Goal: Communication & Community: Share content

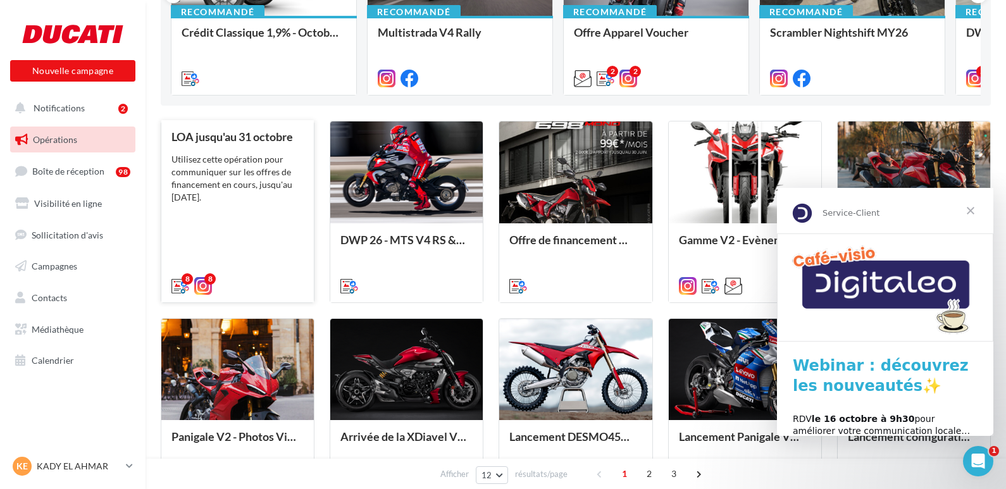
click at [218, 216] on div "LOA jusqu'au 31 octobre Utilisez cette opération pour communiquer sur les offre…" at bounding box center [237, 210] width 132 height 160
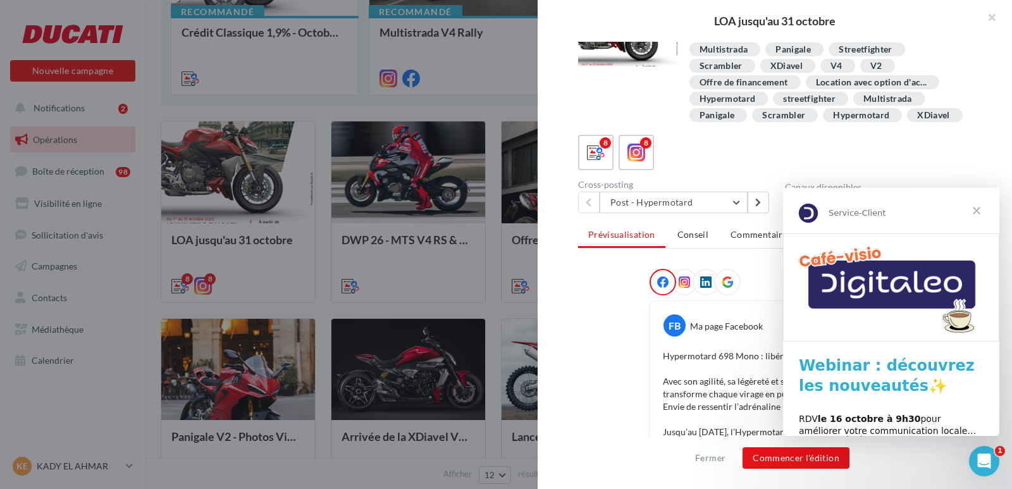
scroll to position [63, 0]
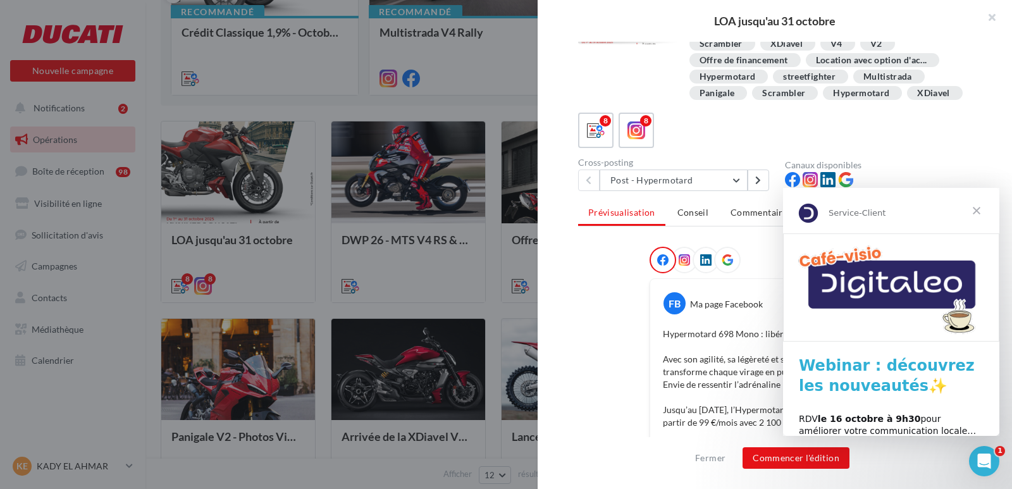
click at [979, 209] on span "Fermer" at bounding box center [977, 211] width 46 height 46
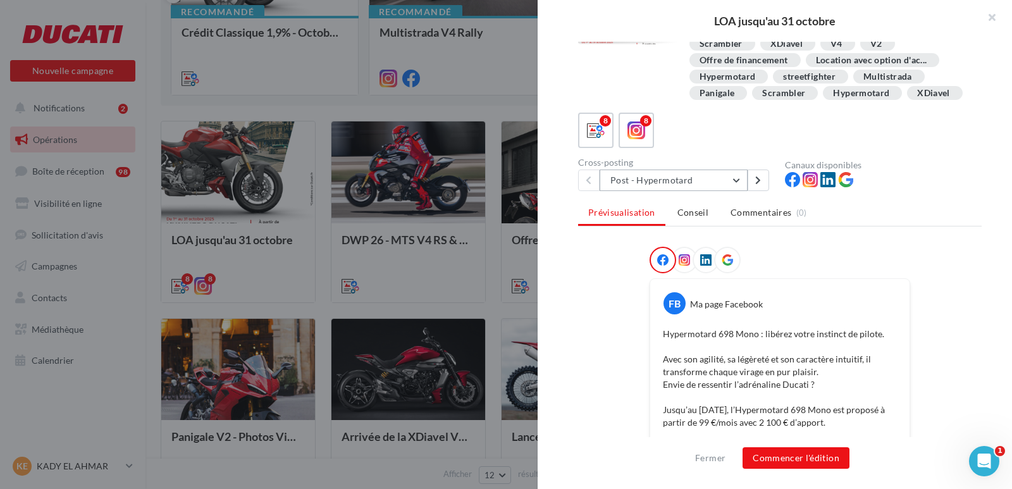
click at [737, 191] on button "Post - Hypermotard" at bounding box center [674, 181] width 148 height 22
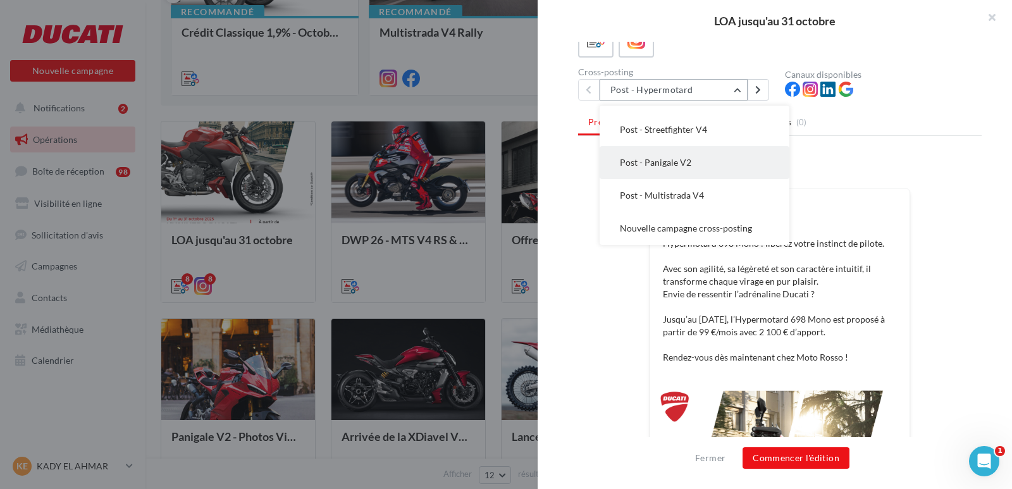
scroll to position [127, 0]
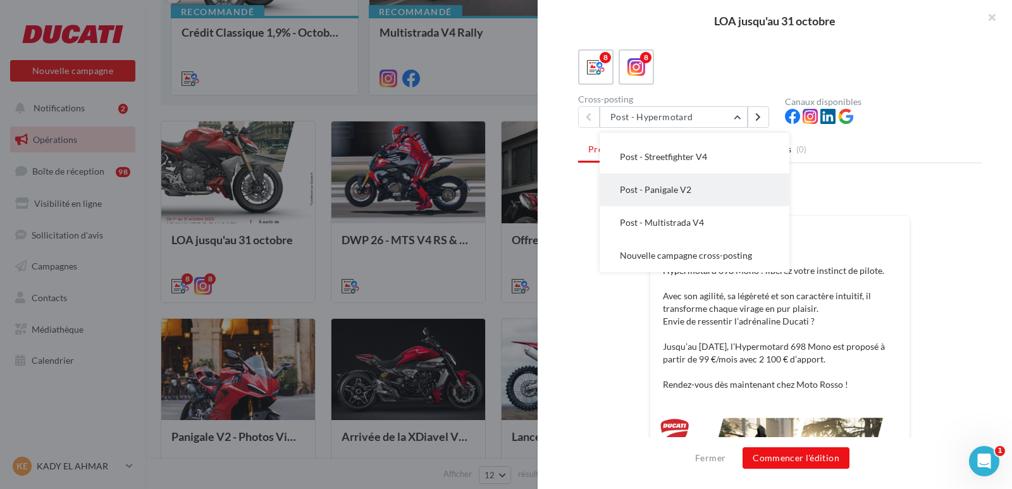
click at [685, 195] on span "Post - Panigale V2" at bounding box center [656, 189] width 72 height 11
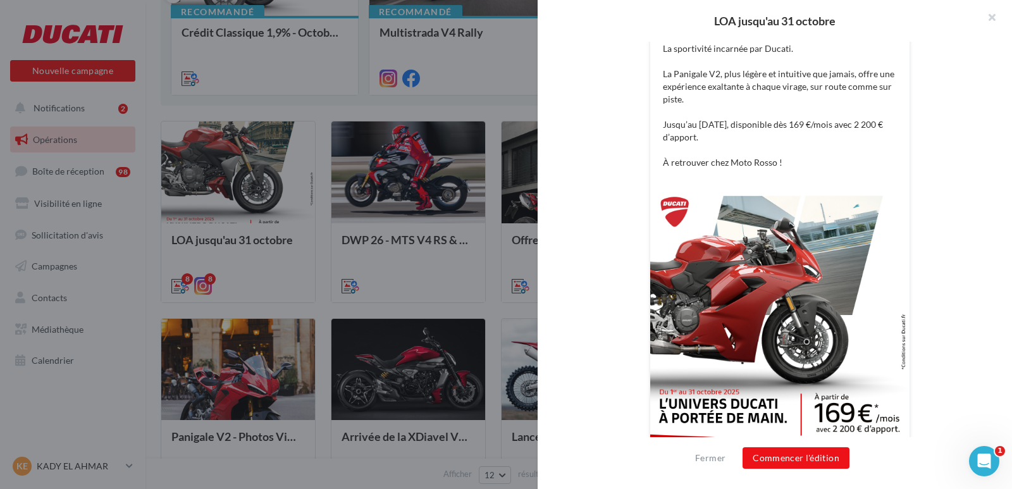
scroll to position [378, 0]
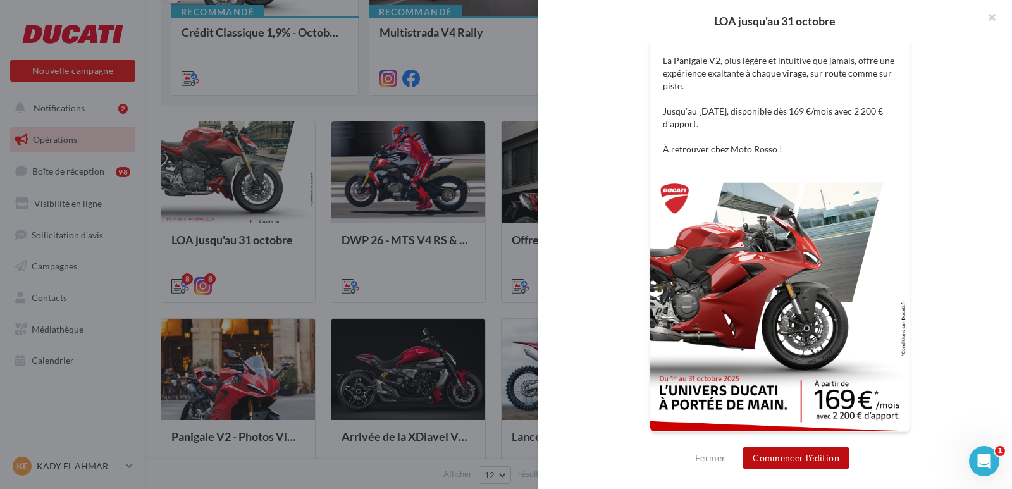
click at [802, 458] on button "Commencer l'édition" at bounding box center [796, 458] width 107 height 22
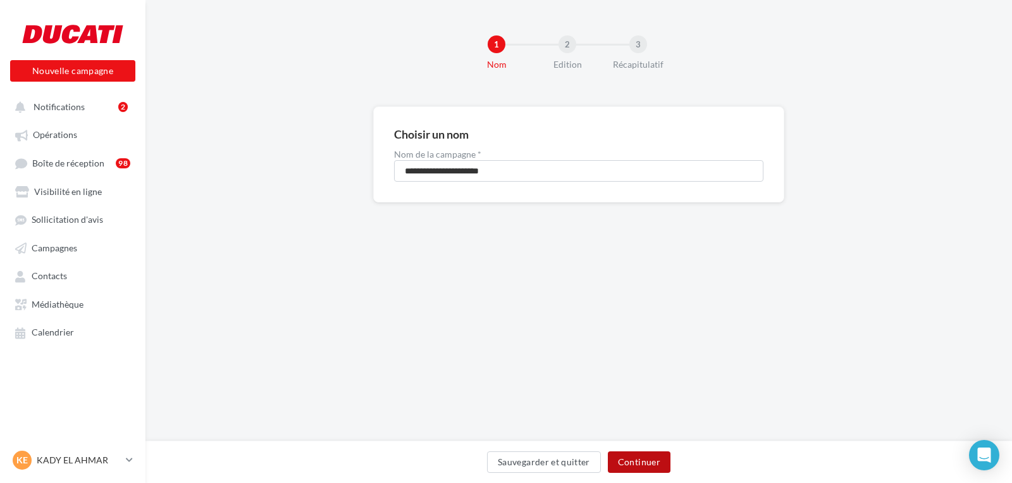
click at [662, 459] on button "Continuer" at bounding box center [639, 462] width 63 height 22
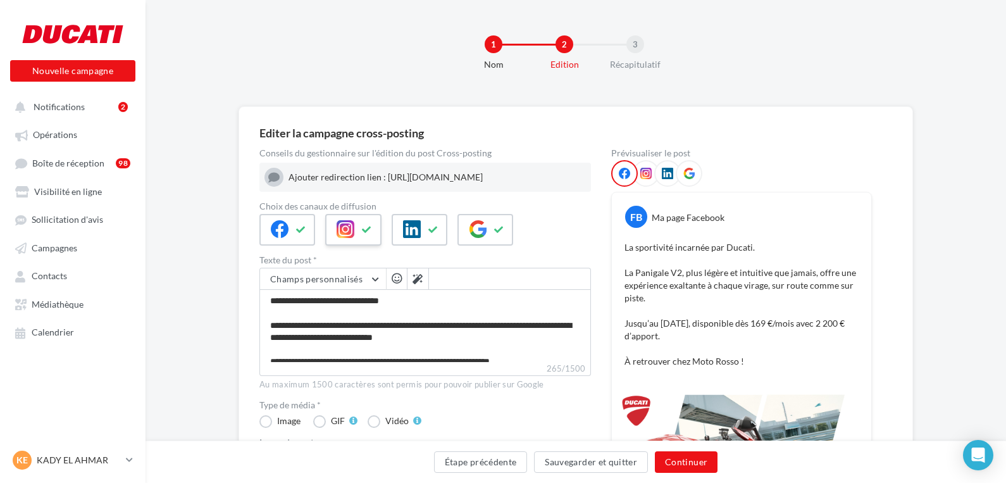
click at [366, 234] on icon at bounding box center [367, 229] width 10 height 9
click at [433, 233] on icon at bounding box center [433, 229] width 10 height 9
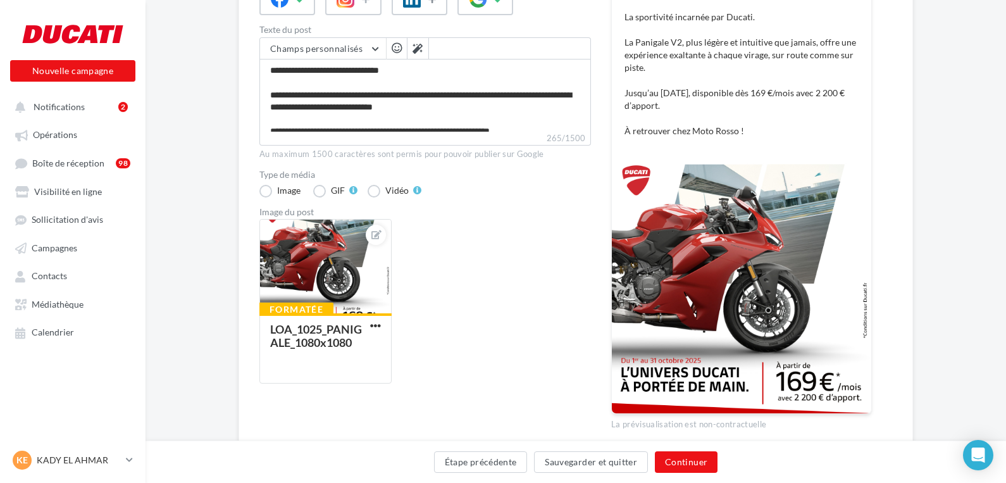
scroll to position [253, 0]
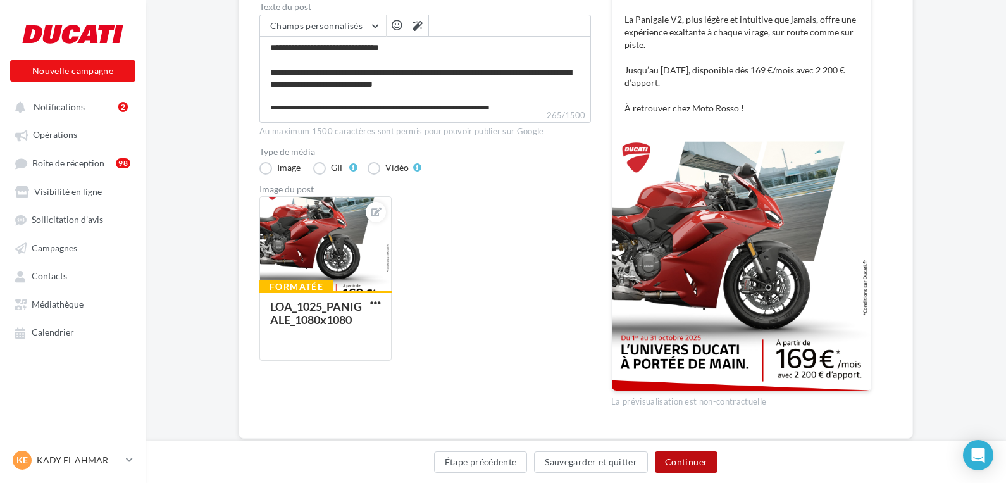
click at [678, 460] on button "Continuer" at bounding box center [686, 462] width 63 height 22
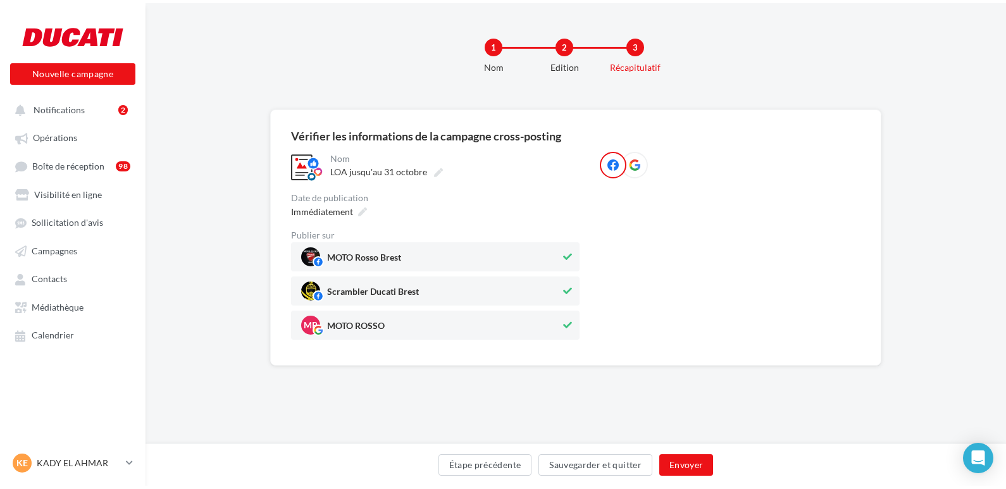
scroll to position [0, 0]
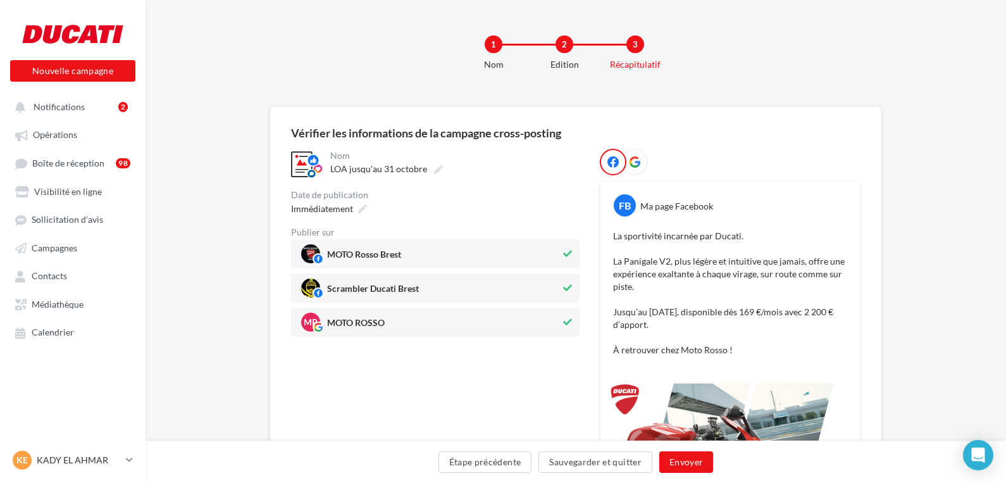
click at [568, 287] on icon at bounding box center [567, 287] width 9 height 9
click at [688, 463] on button "Envoyer" at bounding box center [686, 462] width 54 height 22
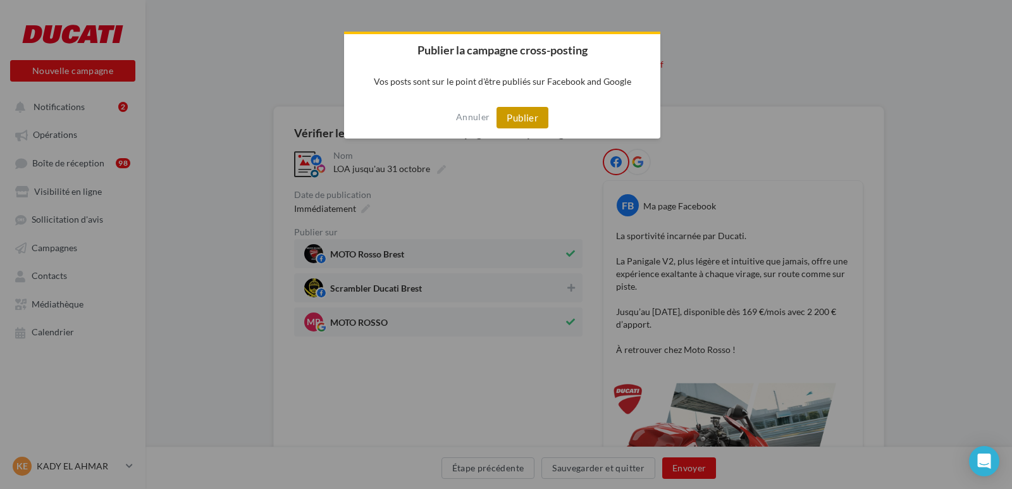
click at [511, 118] on button "Publier" at bounding box center [523, 118] width 52 height 22
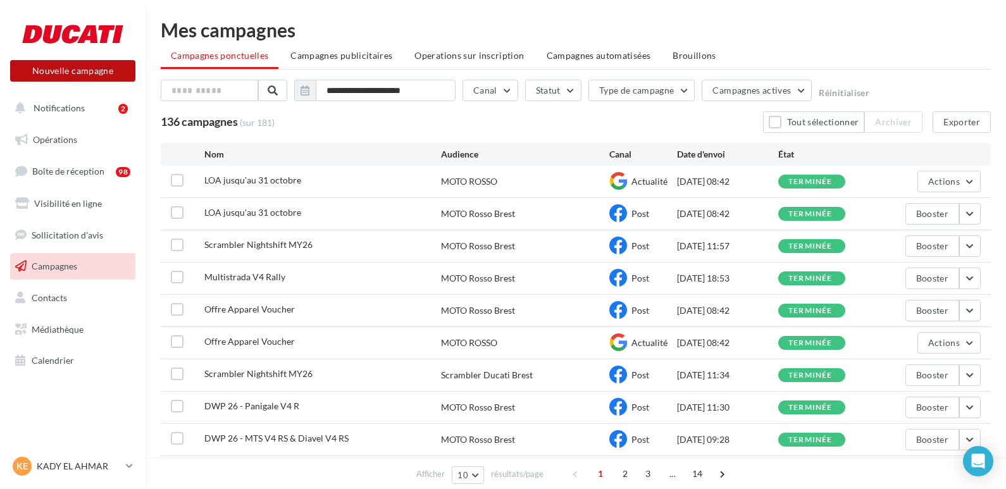
click at [65, 69] on button "Nouvelle campagne" at bounding box center [72, 71] width 125 height 22
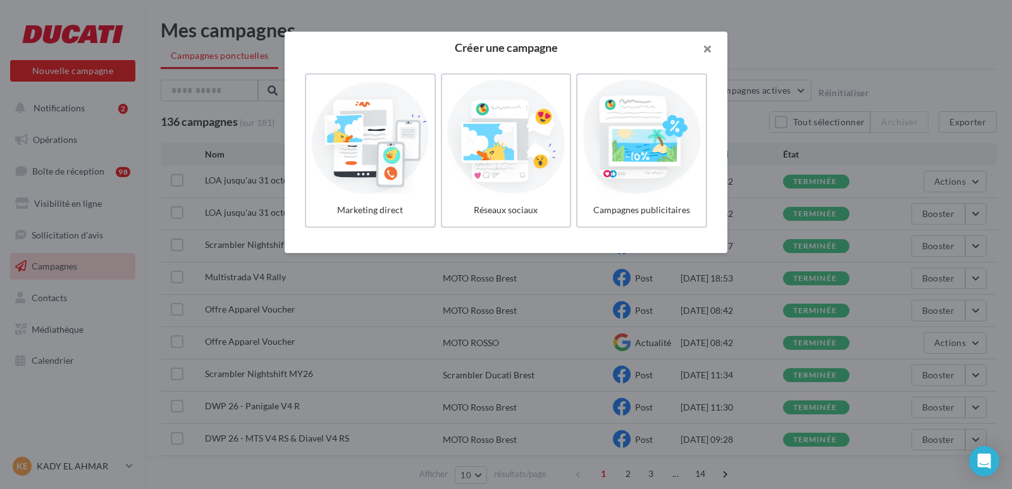
click at [709, 50] on button "button" at bounding box center [702, 51] width 51 height 38
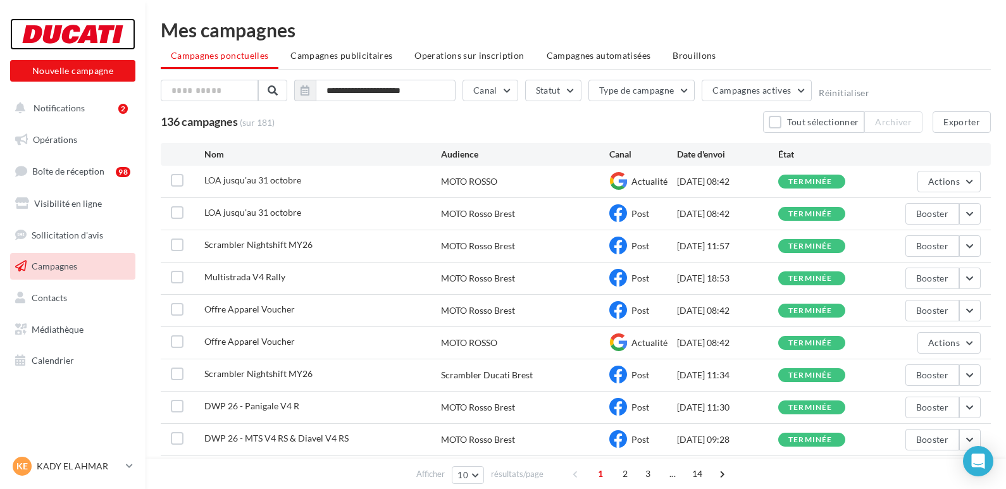
click at [91, 33] on div at bounding box center [72, 34] width 101 height 32
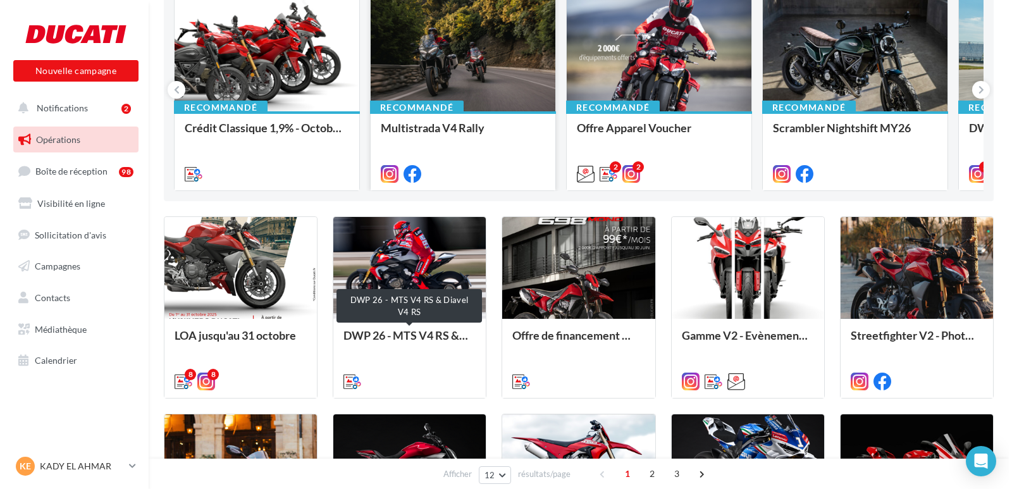
scroll to position [190, 0]
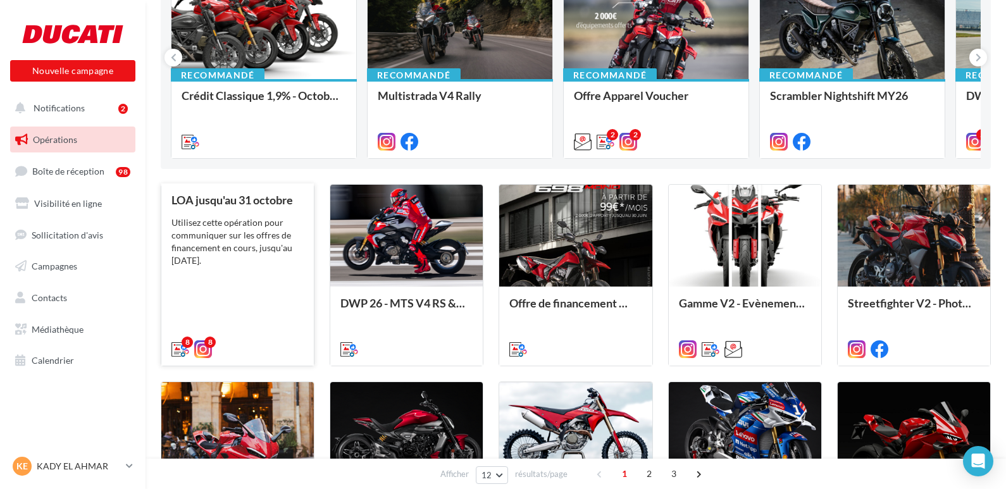
click at [249, 267] on div "Utilisez cette opération pour communiquer sur les offres de financement en cour…" at bounding box center [237, 241] width 132 height 51
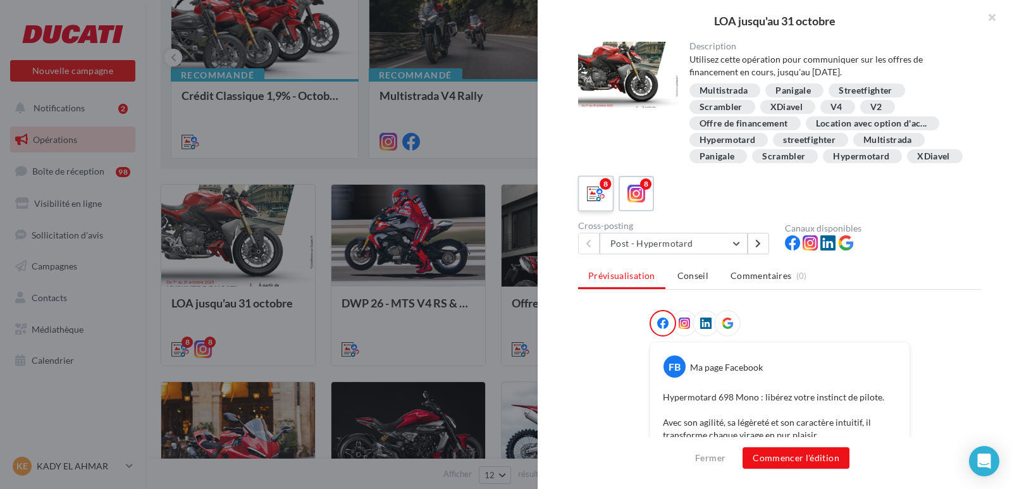
click at [596, 203] on icon at bounding box center [596, 194] width 18 height 18
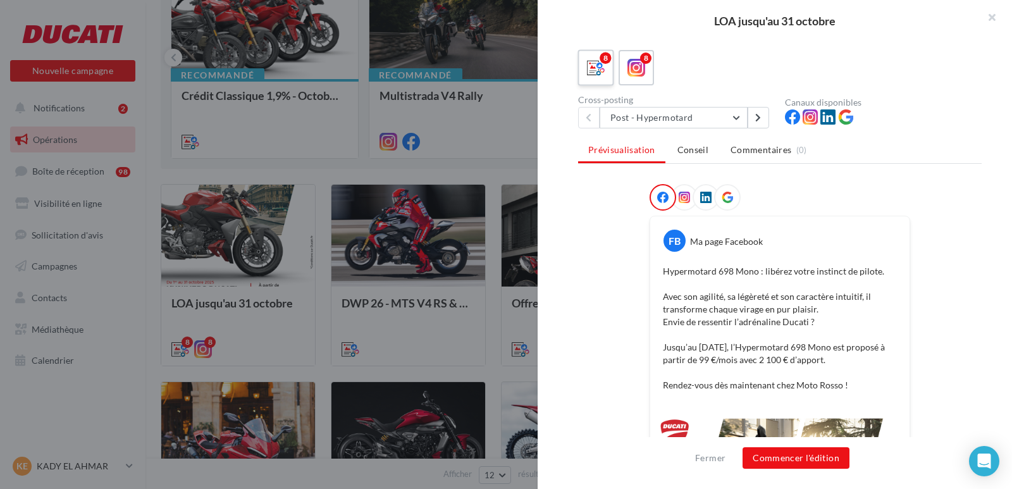
scroll to position [127, 0]
click at [740, 128] on button "Post - Hypermotard" at bounding box center [674, 117] width 148 height 22
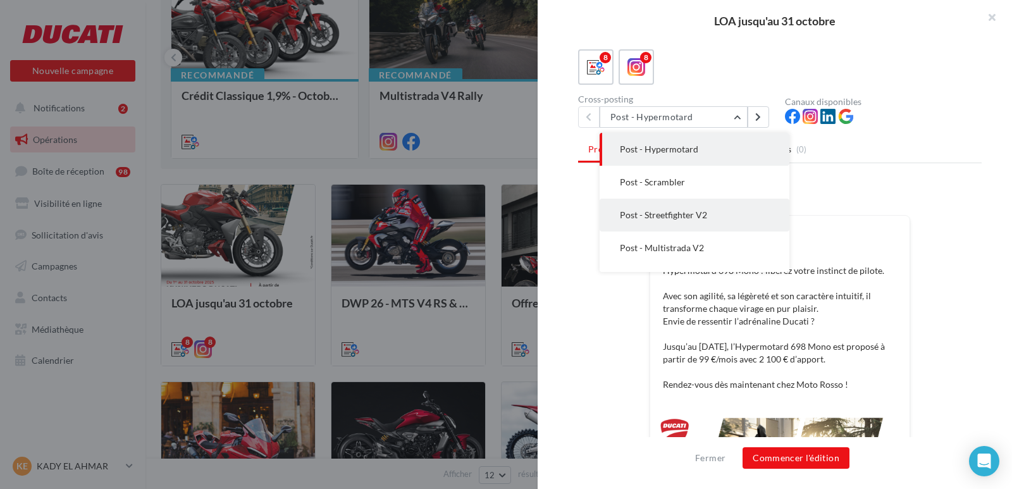
click at [687, 220] on span "Post - Streetfighter V2" at bounding box center [663, 214] width 87 height 11
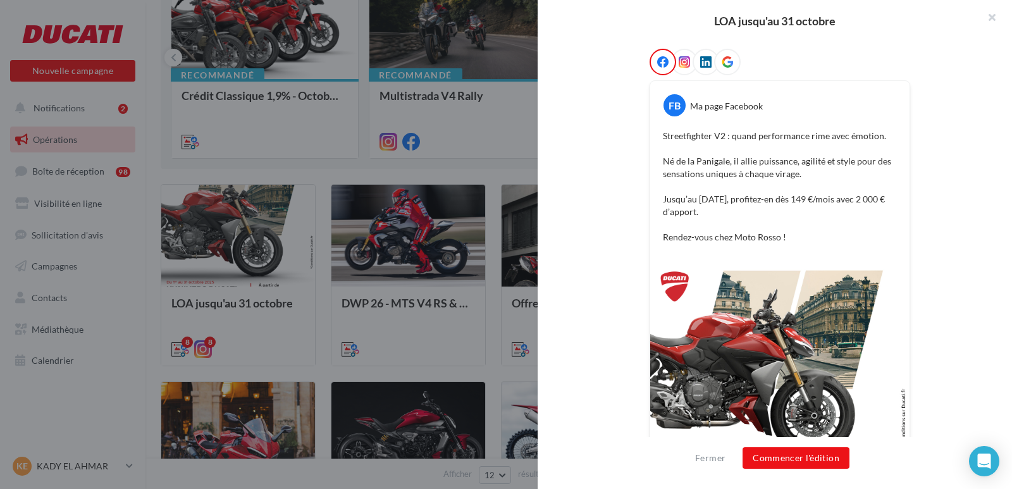
scroll to position [366, 0]
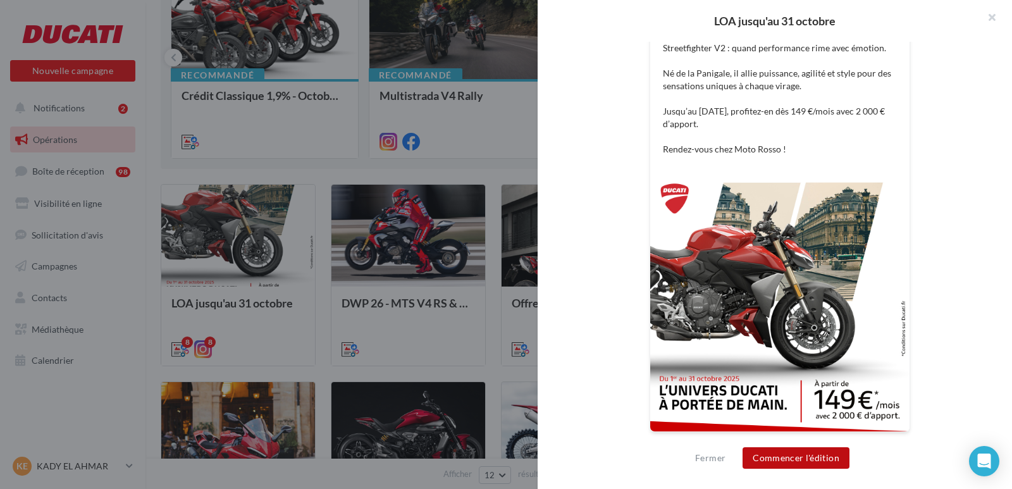
click at [795, 456] on button "Commencer l'édition" at bounding box center [796, 458] width 107 height 22
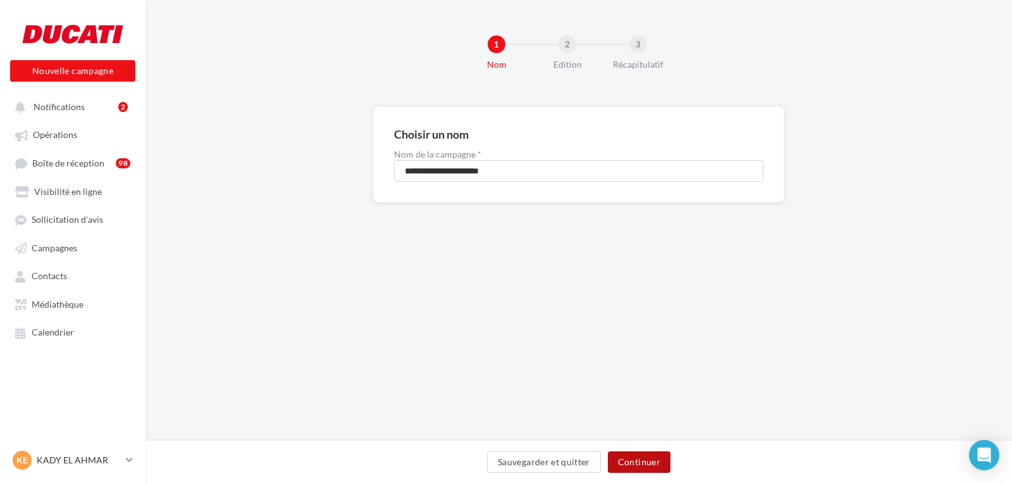
click at [655, 456] on button "Continuer" at bounding box center [639, 462] width 63 height 22
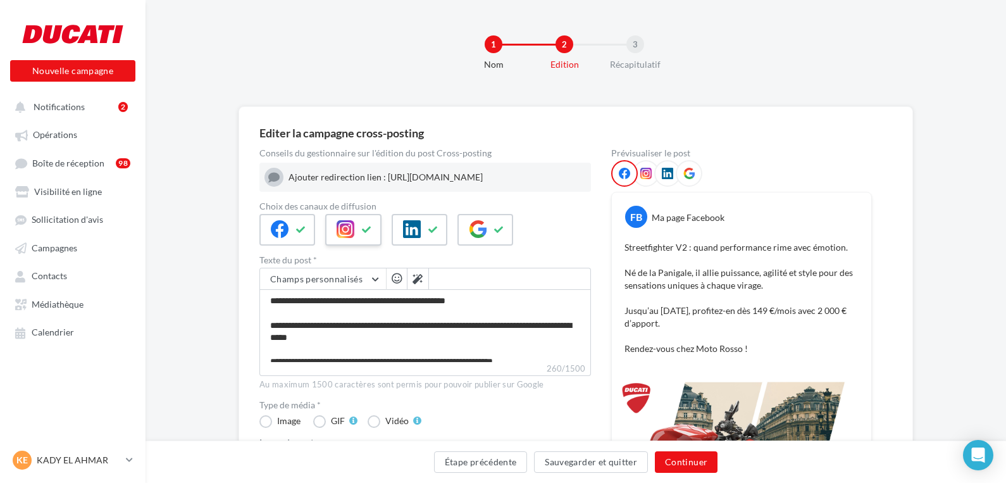
click at [366, 234] on icon at bounding box center [367, 229] width 10 height 9
click at [434, 232] on icon at bounding box center [433, 229] width 10 height 9
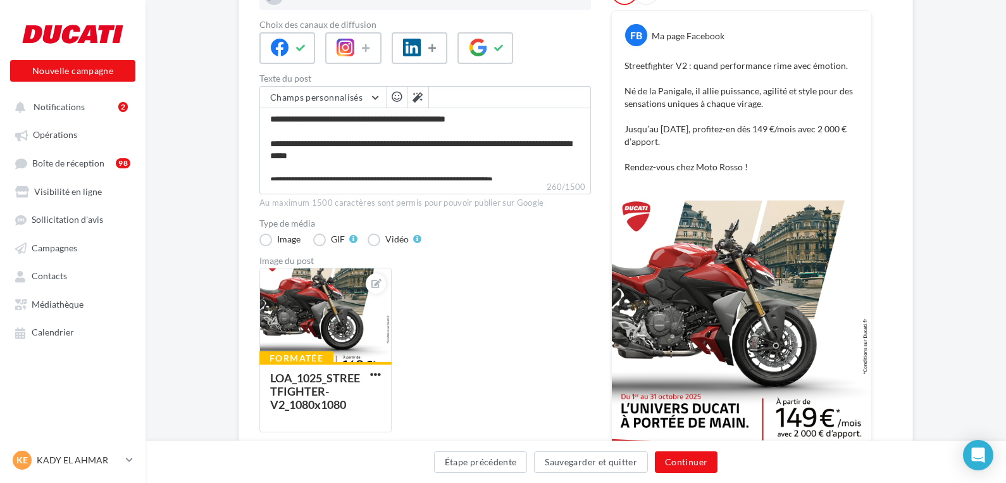
scroll to position [190, 0]
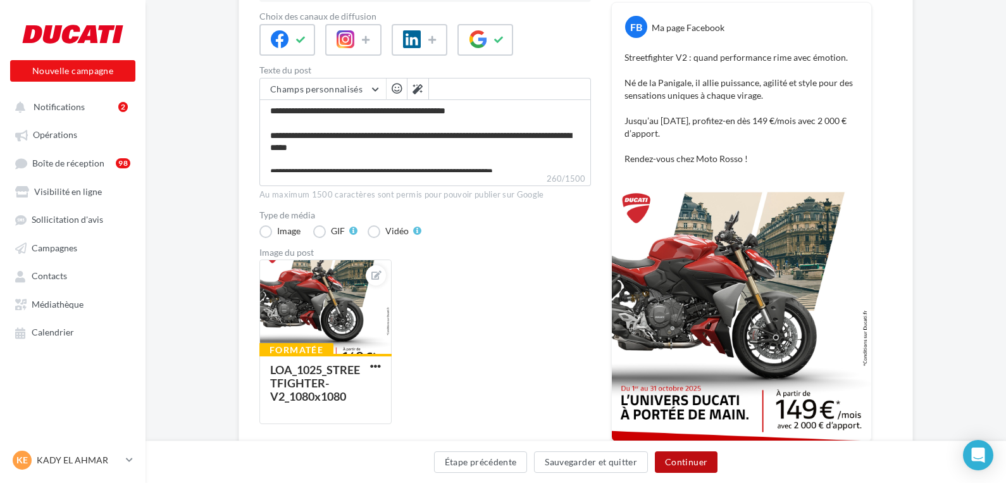
click at [678, 460] on button "Continuer" at bounding box center [686, 462] width 63 height 22
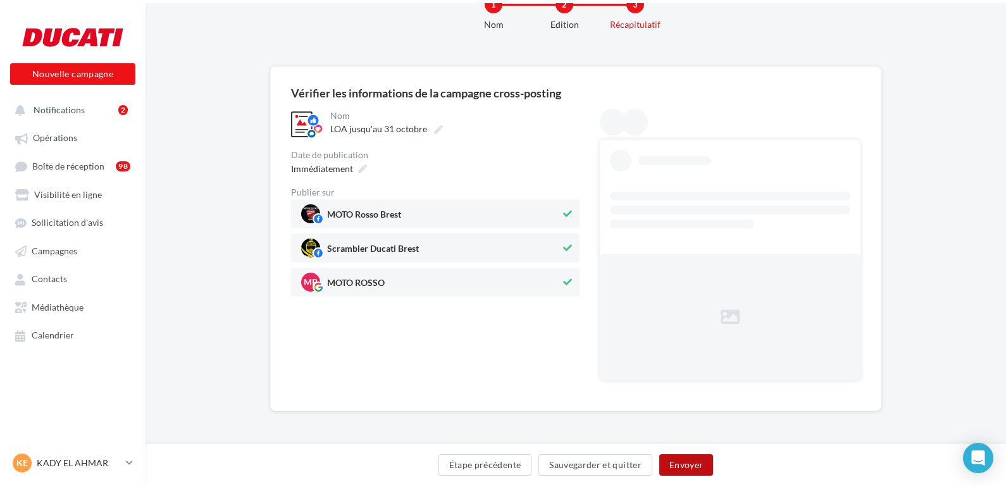
scroll to position [0, 0]
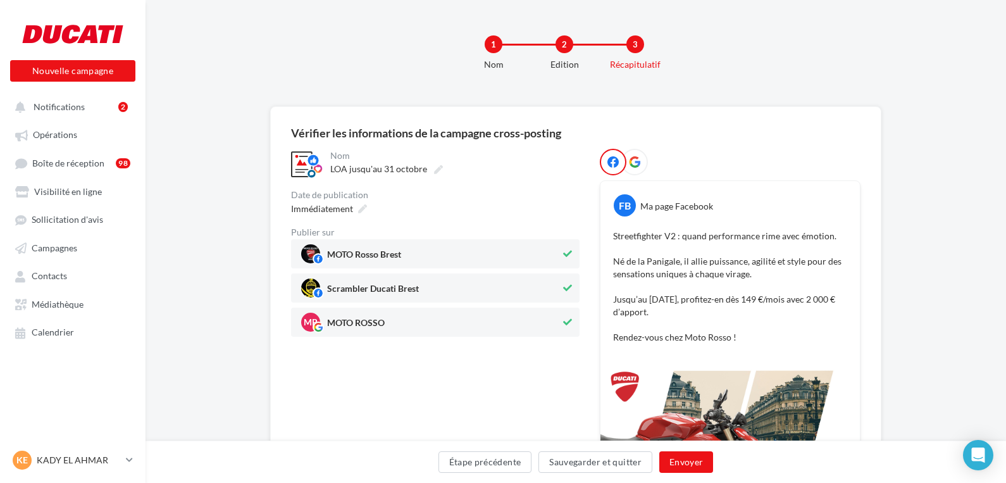
click at [569, 287] on icon at bounding box center [567, 287] width 9 height 9
click at [700, 461] on button "Envoyer" at bounding box center [686, 462] width 54 height 22
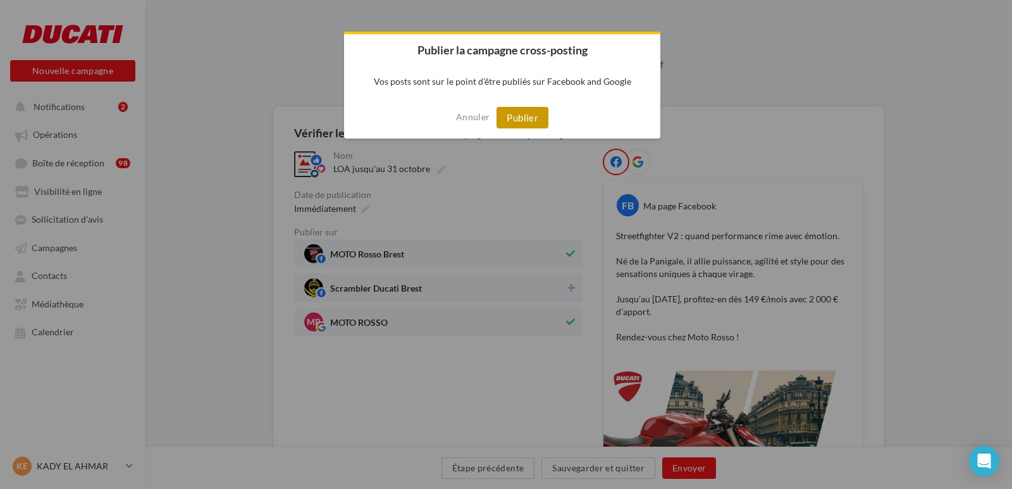
click at [532, 119] on button "Publier" at bounding box center [523, 118] width 52 height 22
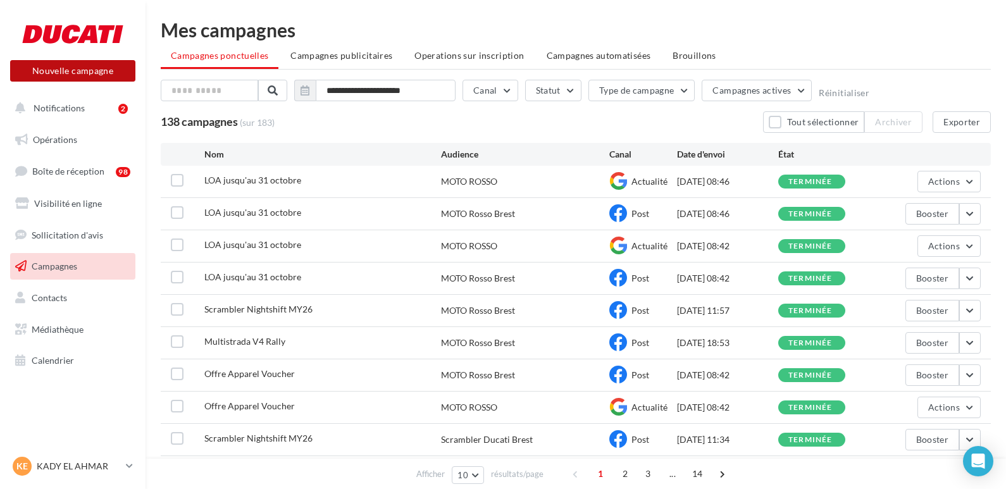
click at [99, 68] on button "Nouvelle campagne" at bounding box center [72, 71] width 125 height 22
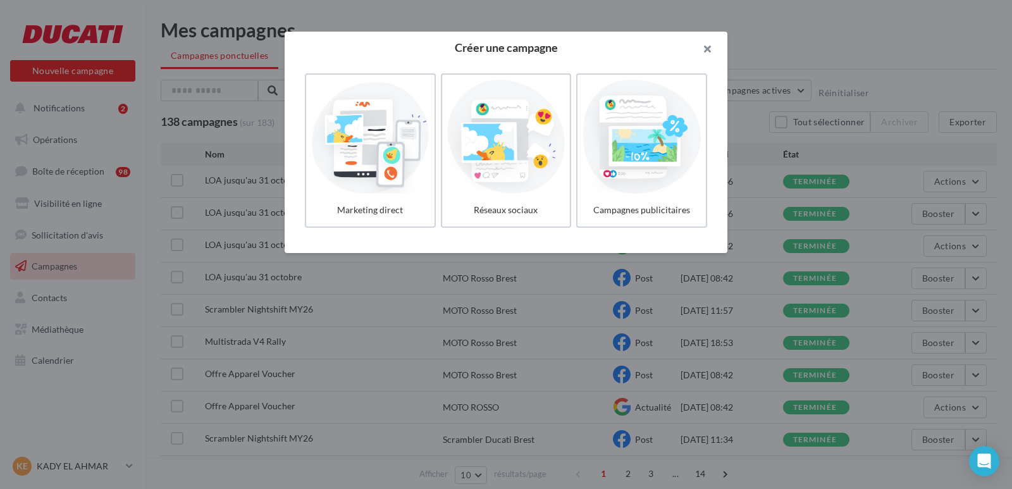
click at [706, 47] on button "button" at bounding box center [702, 51] width 51 height 38
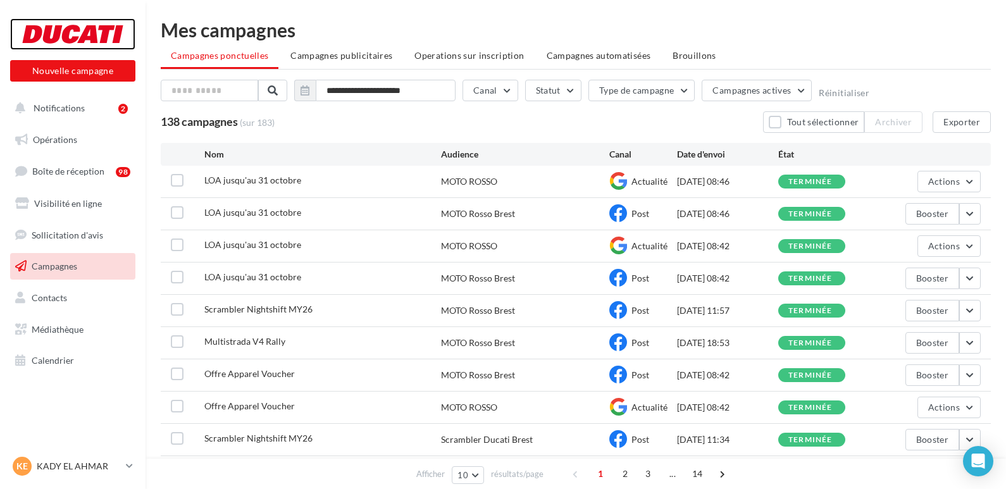
click at [110, 34] on div at bounding box center [72, 34] width 101 height 32
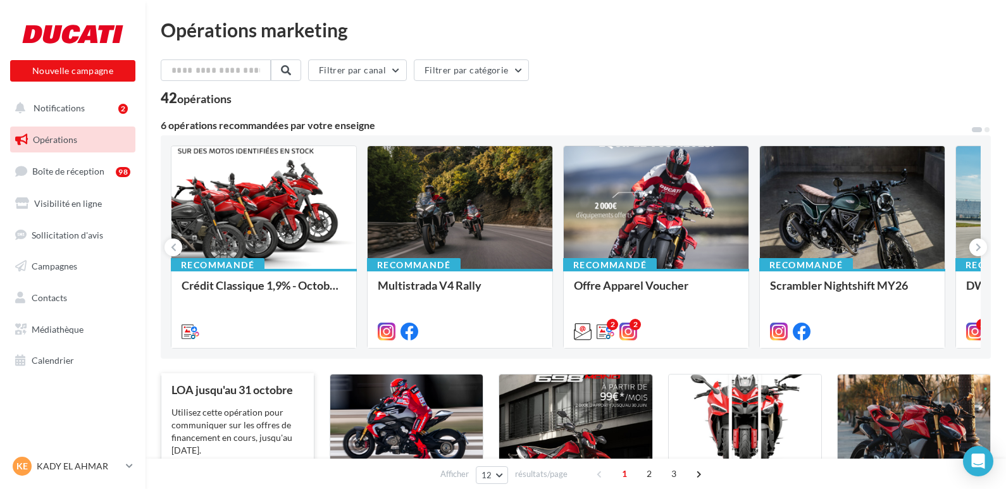
click at [247, 416] on div "Utilisez cette opération pour communiquer sur les offres de financement en cour…" at bounding box center [237, 431] width 132 height 51
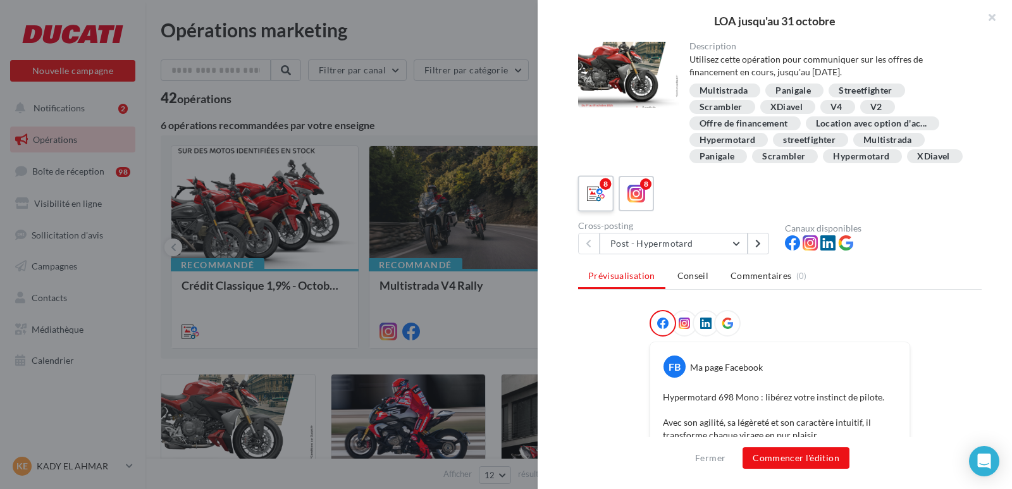
click at [598, 203] on icon at bounding box center [596, 194] width 18 height 18
click at [782, 459] on button "Commencer l'édition" at bounding box center [796, 458] width 107 height 22
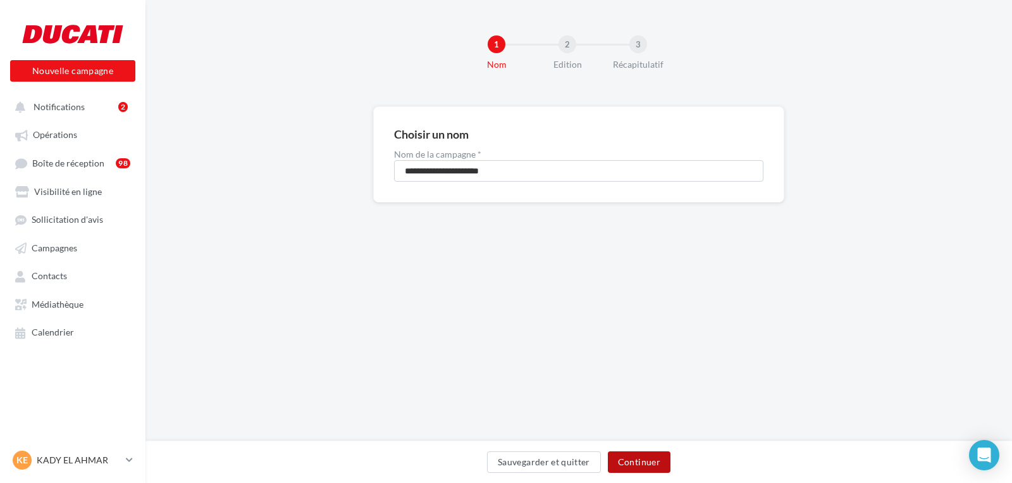
click at [635, 460] on button "Continuer" at bounding box center [639, 462] width 63 height 22
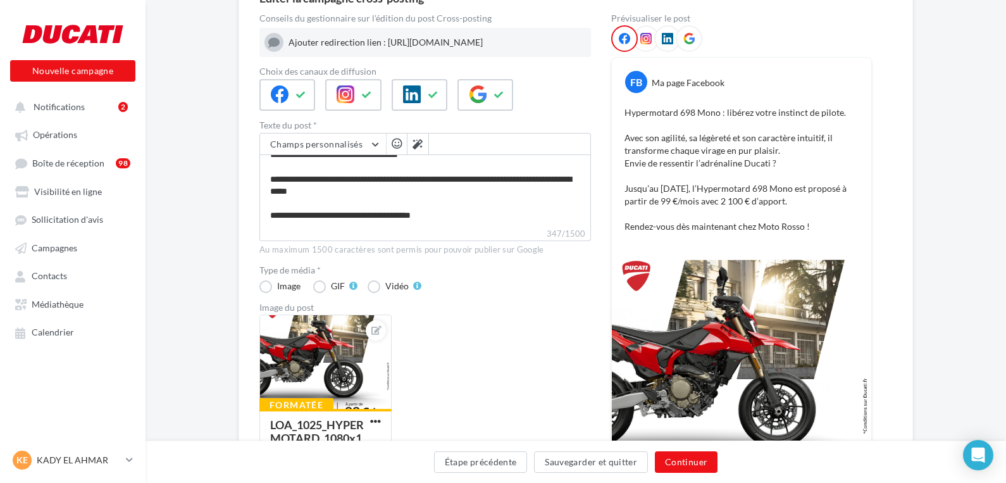
scroll to position [63, 0]
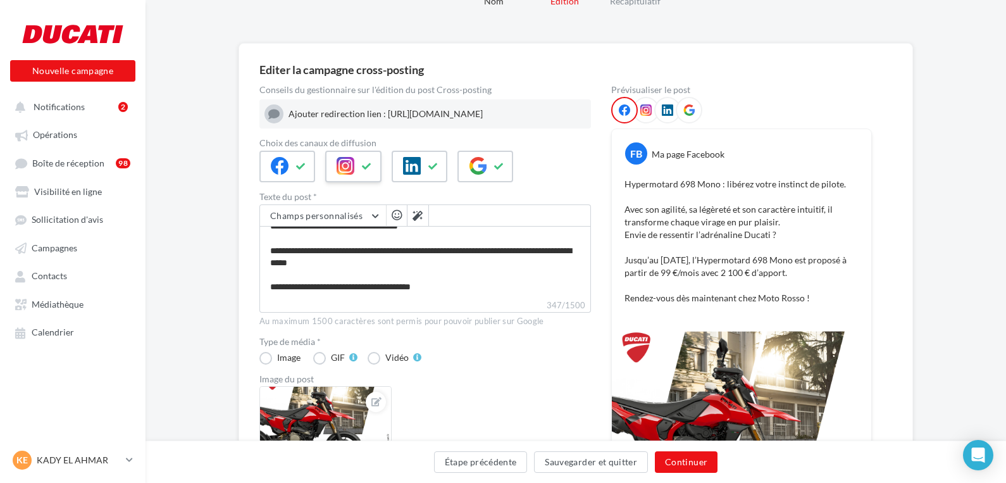
click at [366, 171] on icon at bounding box center [367, 166] width 10 height 9
click at [430, 171] on icon at bounding box center [433, 166] width 10 height 9
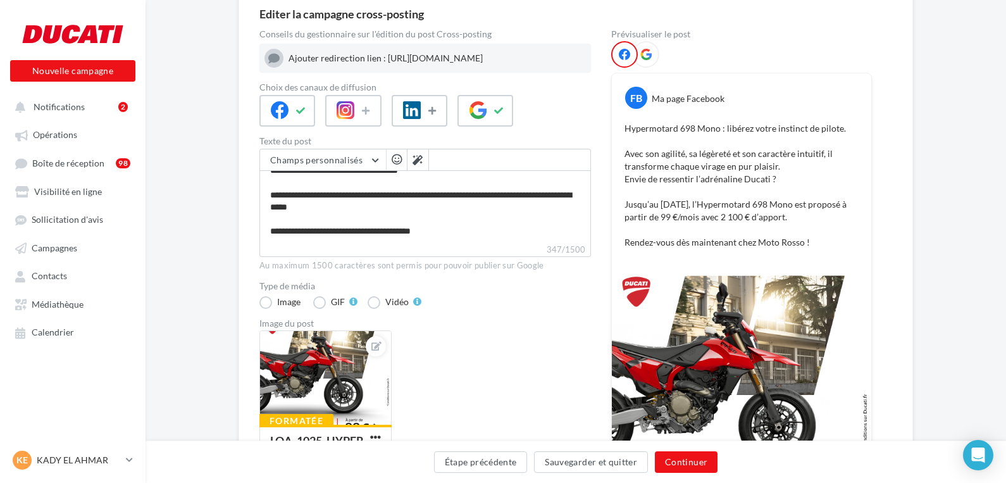
scroll to position [253, 0]
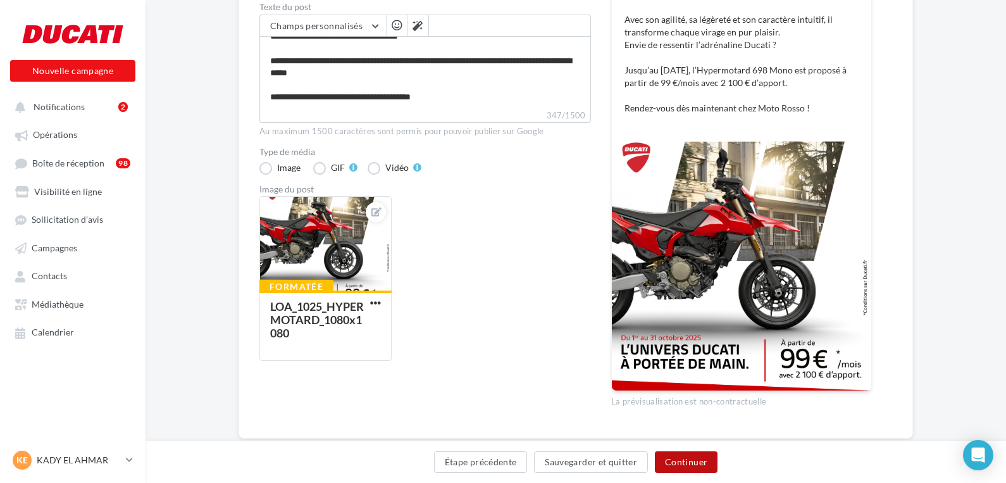
click at [700, 464] on button "Continuer" at bounding box center [686, 462] width 63 height 22
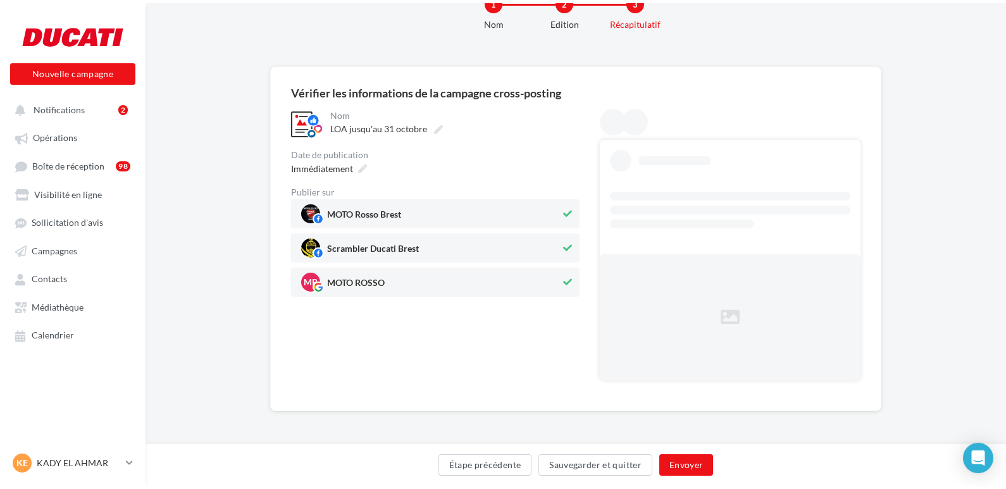
scroll to position [0, 0]
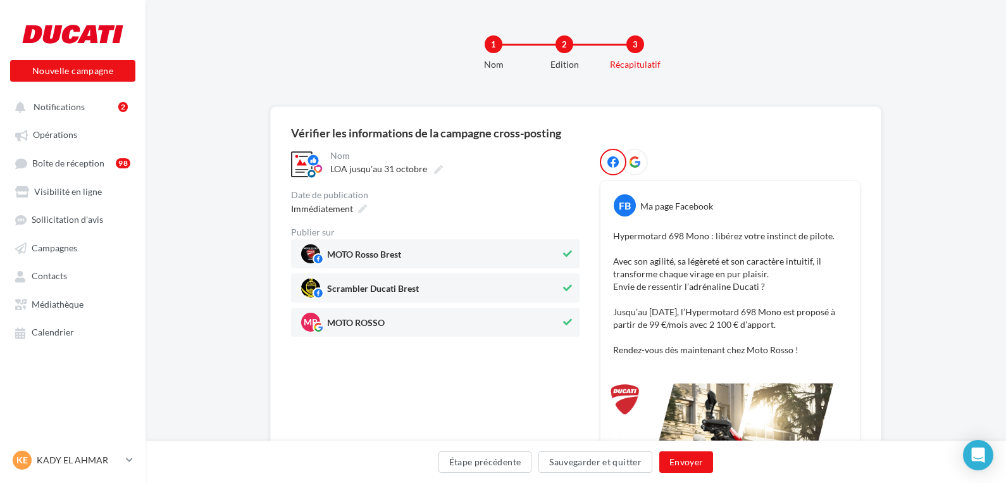
click at [570, 286] on icon at bounding box center [567, 287] width 9 height 9
click at [690, 459] on button "Envoyer" at bounding box center [686, 462] width 54 height 22
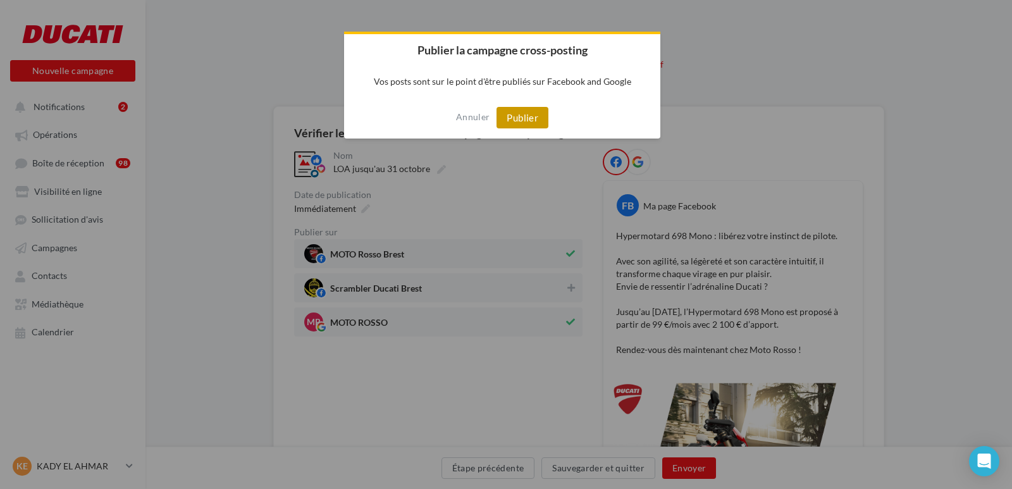
click at [528, 117] on button "Publier" at bounding box center [523, 118] width 52 height 22
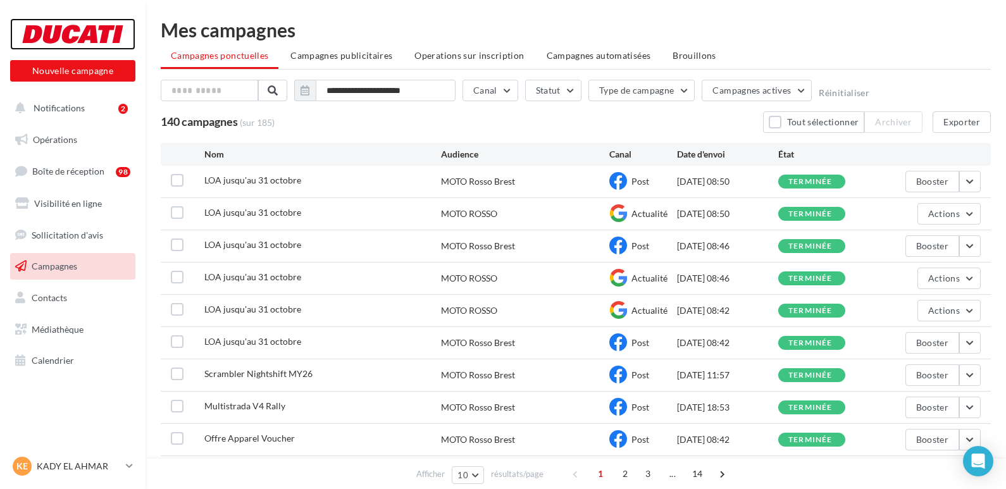
click at [106, 36] on div at bounding box center [72, 34] width 101 height 32
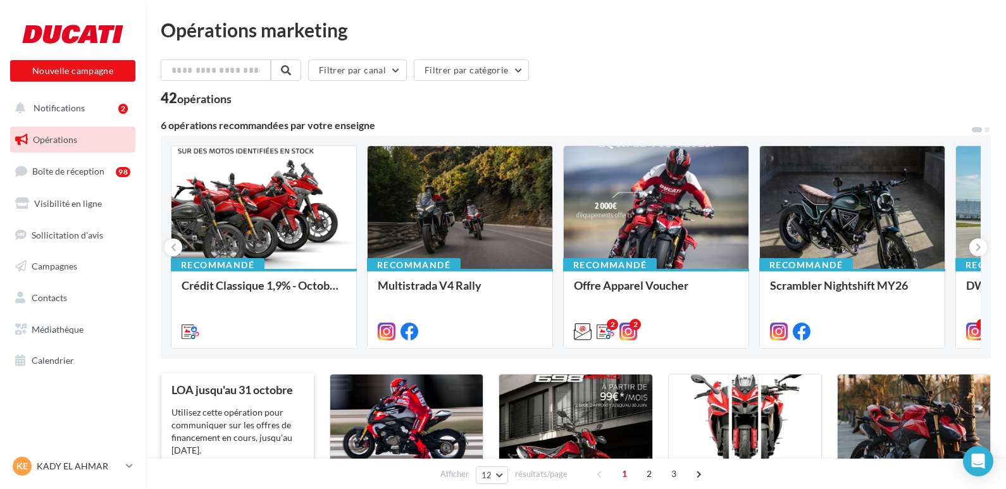
click at [271, 409] on div "Utilisez cette opération pour communiquer sur les offres de financement en cour…" at bounding box center [237, 431] width 132 height 51
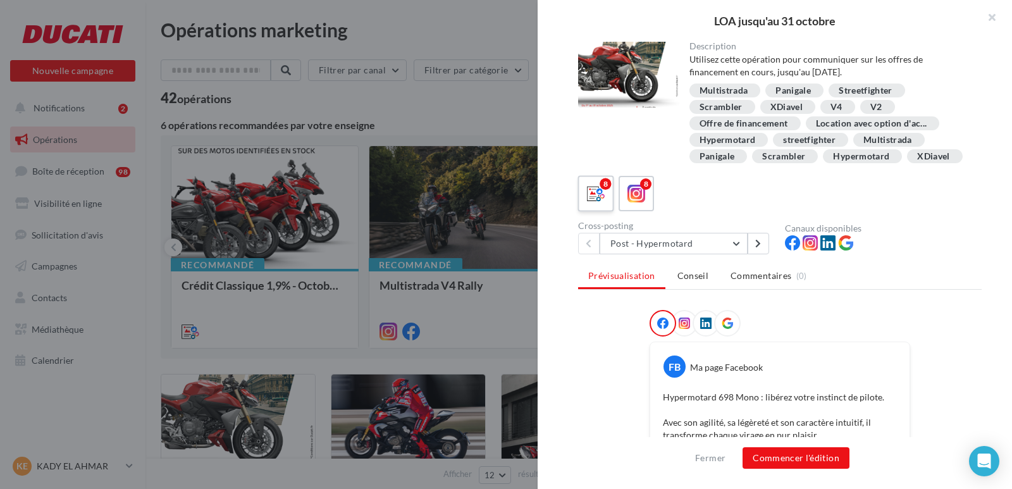
click at [593, 203] on icon at bounding box center [596, 194] width 18 height 18
click at [740, 254] on button "Post - Hypermotard" at bounding box center [674, 244] width 148 height 22
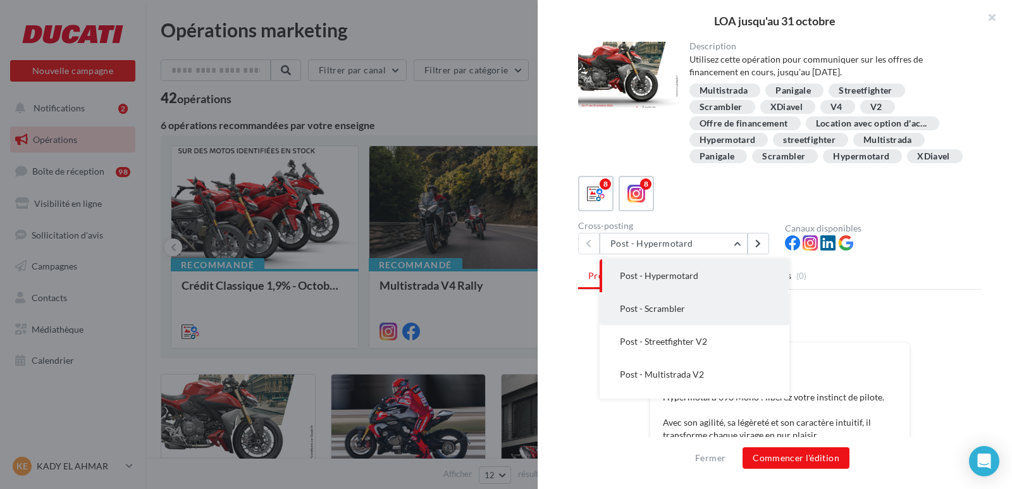
click at [675, 314] on span "Post - Scrambler" at bounding box center [652, 308] width 65 height 11
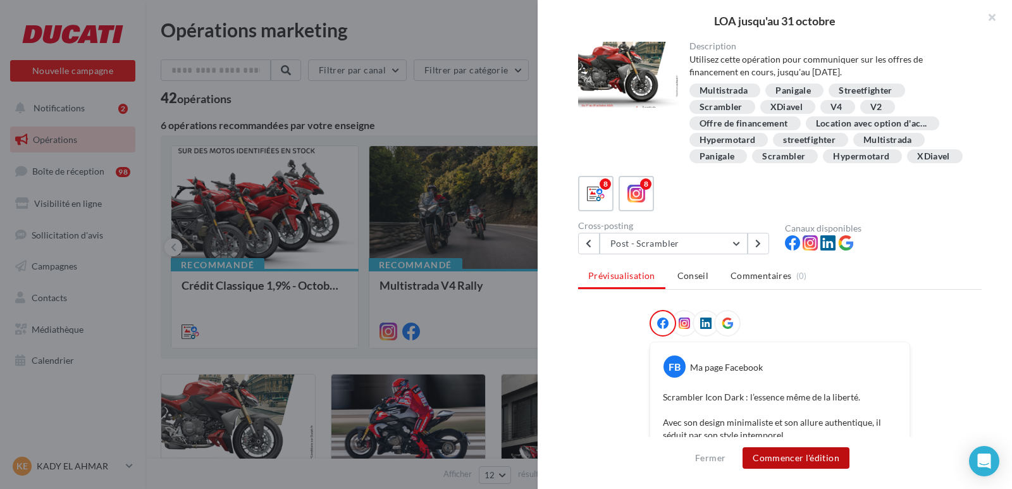
click at [792, 463] on button "Commencer l'édition" at bounding box center [796, 458] width 107 height 22
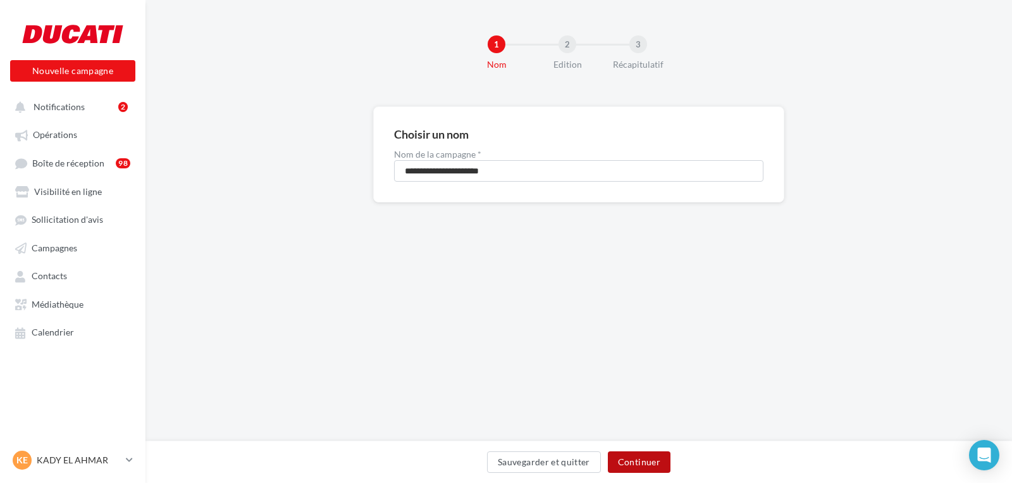
click at [637, 460] on button "Continuer" at bounding box center [639, 462] width 63 height 22
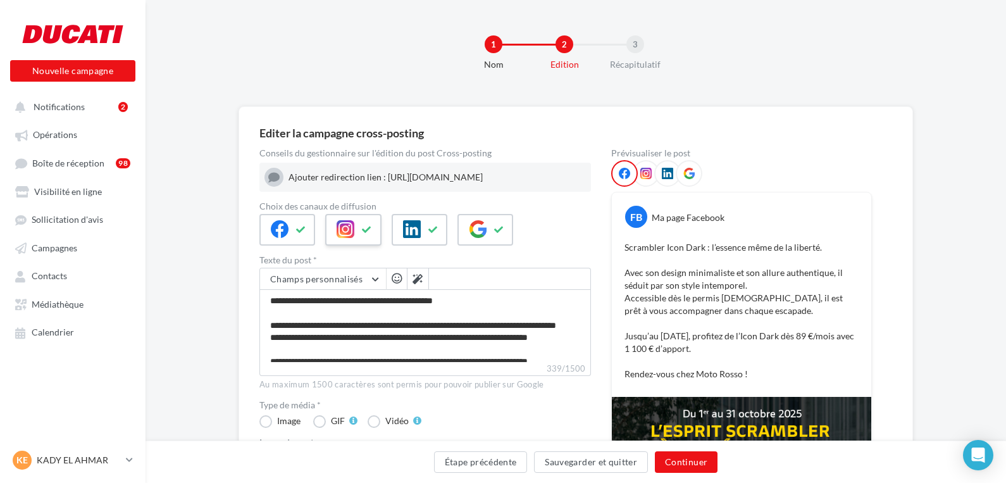
click at [363, 234] on icon at bounding box center [367, 229] width 10 height 9
click at [438, 233] on button at bounding box center [433, 229] width 15 height 19
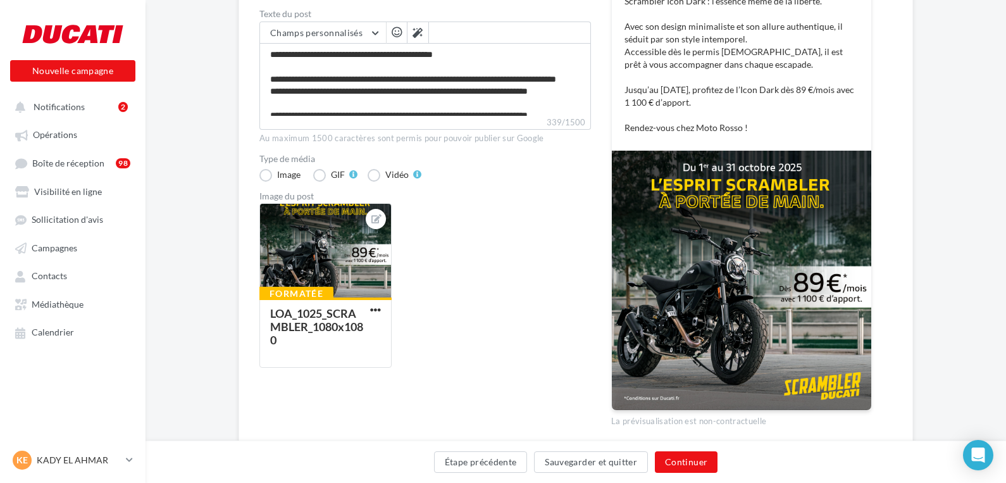
scroll to position [253, 0]
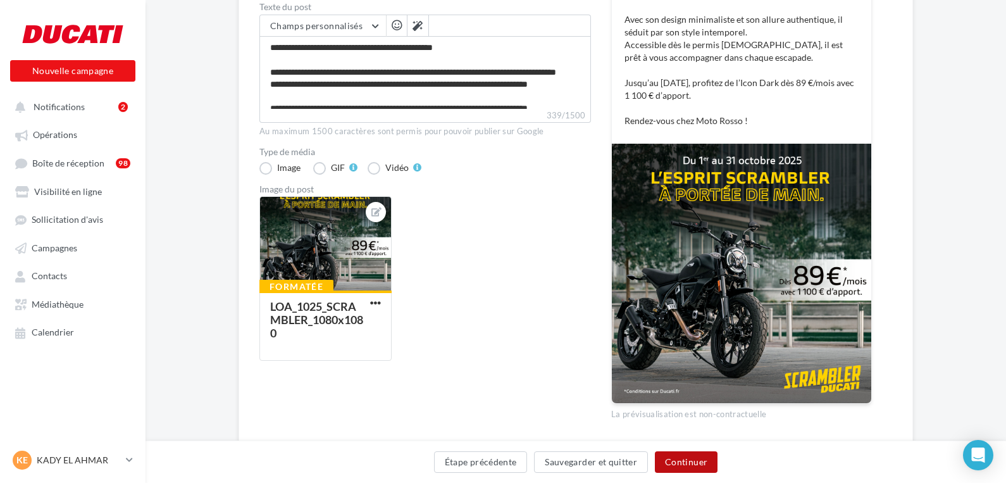
click at [693, 463] on button "Continuer" at bounding box center [686, 462] width 63 height 22
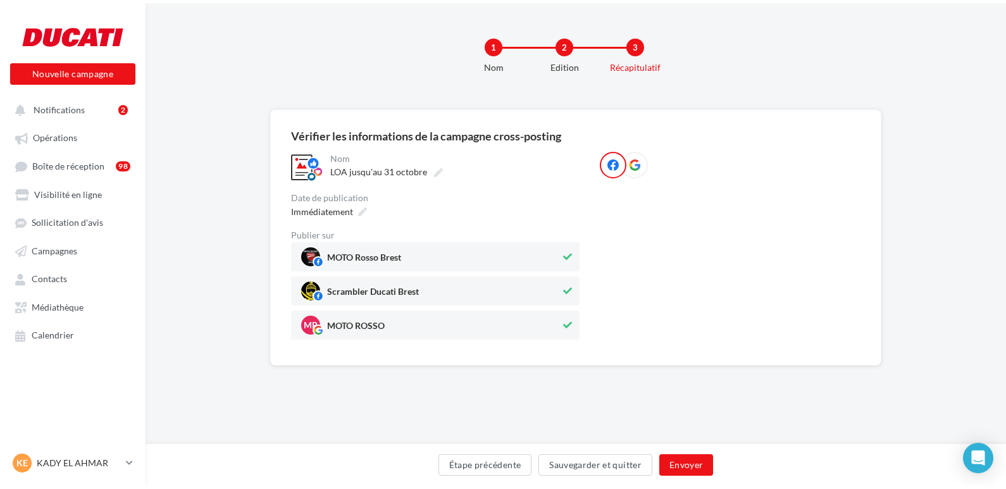
scroll to position [0, 0]
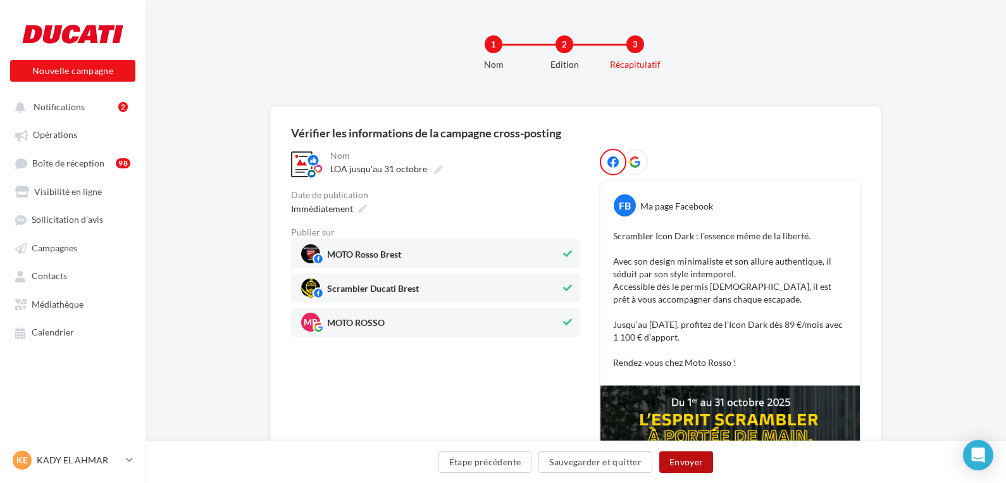
click at [675, 460] on button "Envoyer" at bounding box center [686, 462] width 54 height 22
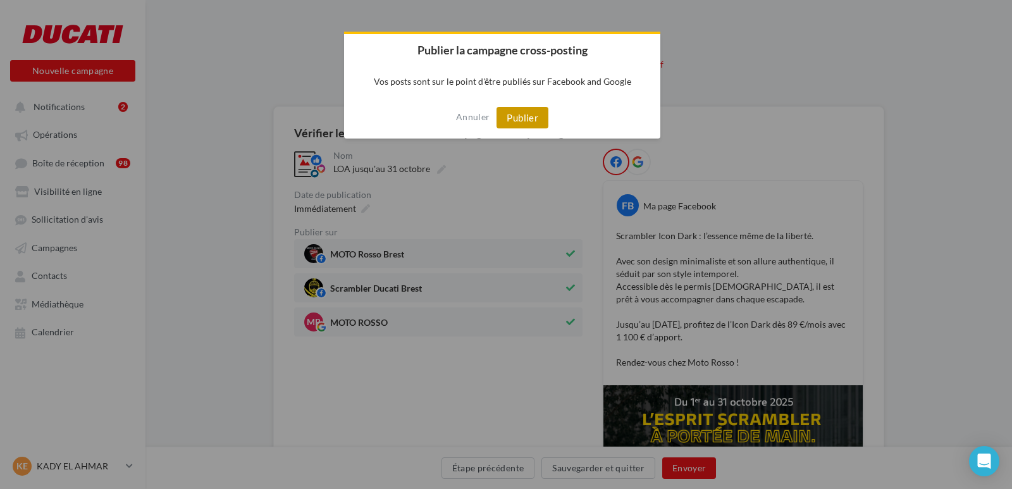
click at [523, 117] on button "Publier" at bounding box center [523, 118] width 52 height 22
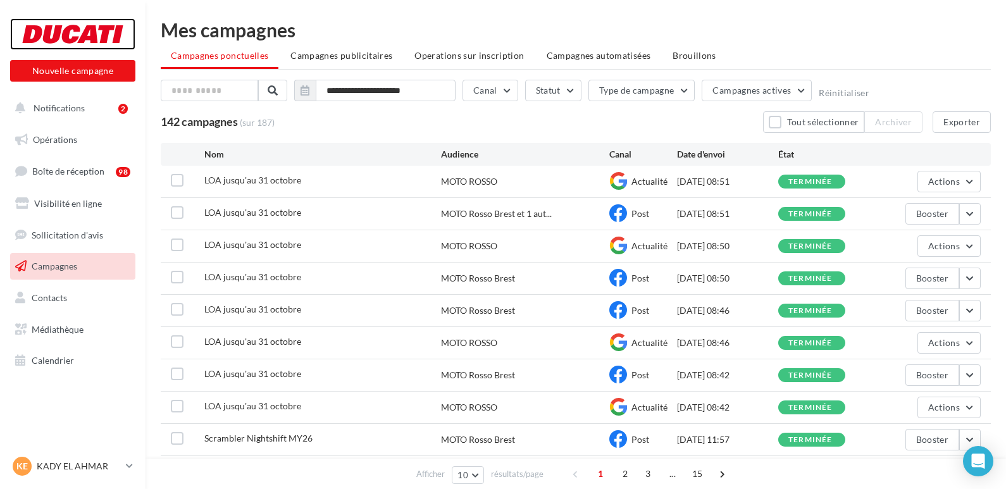
click at [67, 28] on div at bounding box center [72, 34] width 101 height 32
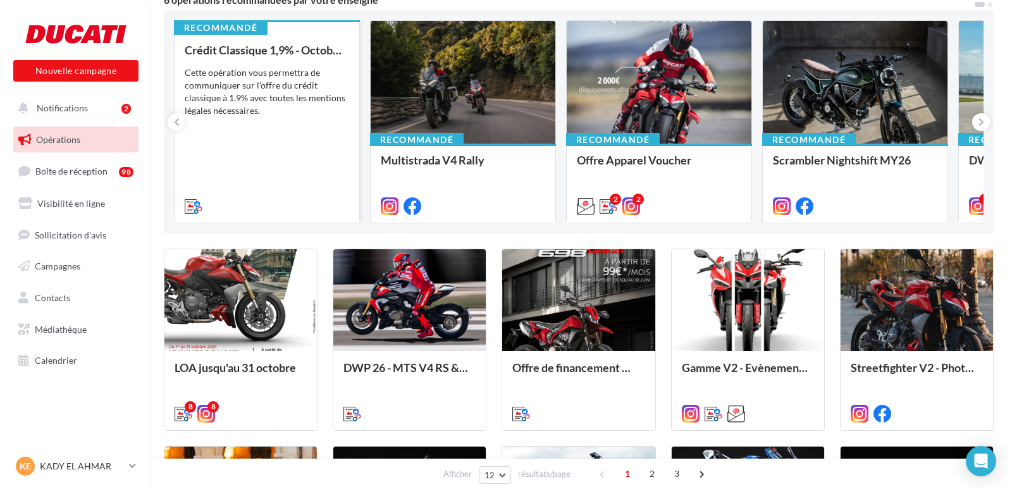
scroll to position [127, 0]
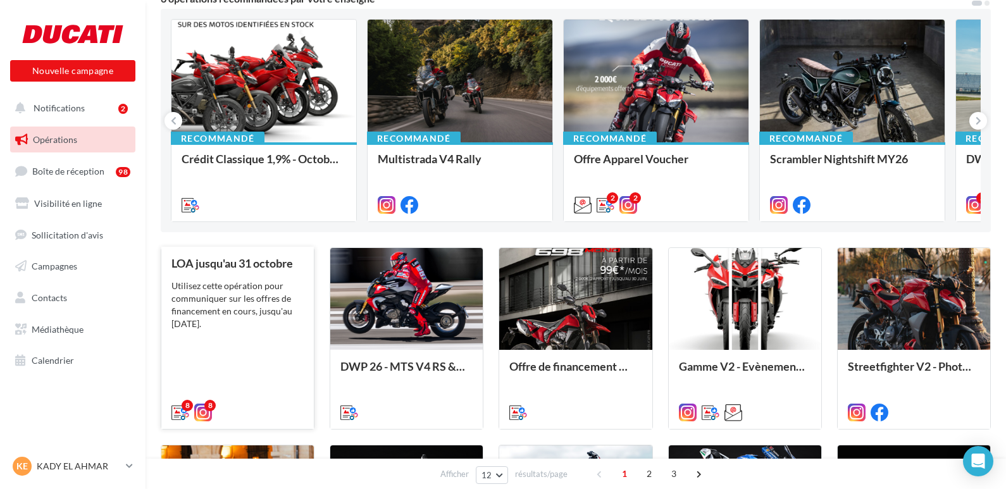
click at [251, 296] on div "Utilisez cette opération pour communiquer sur les offres de financement en cour…" at bounding box center [237, 305] width 132 height 51
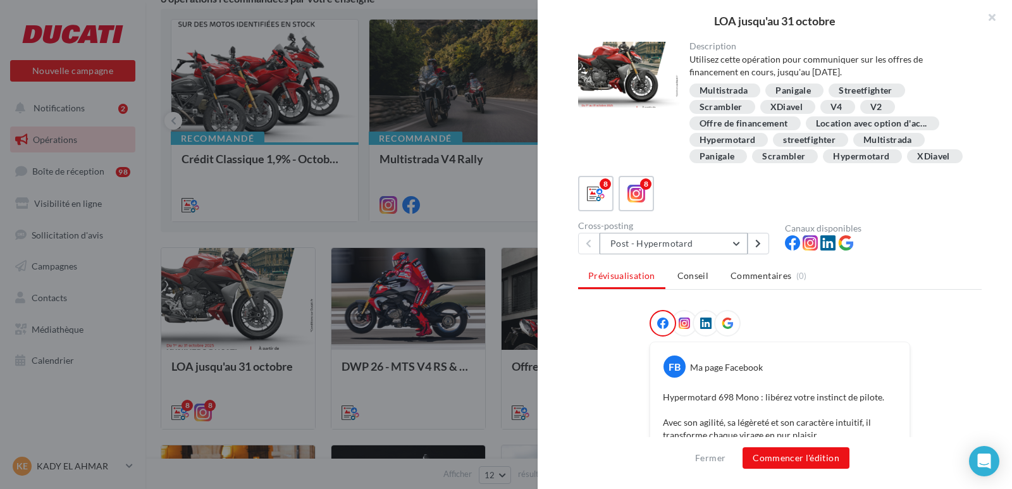
click at [736, 254] on button "Post - Hypermotard" at bounding box center [674, 244] width 148 height 22
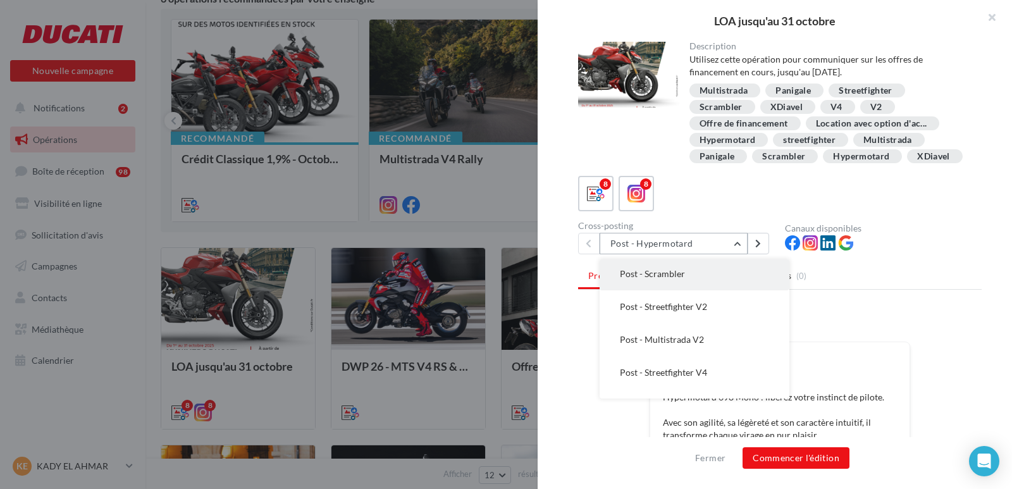
scroll to position [63, 0]
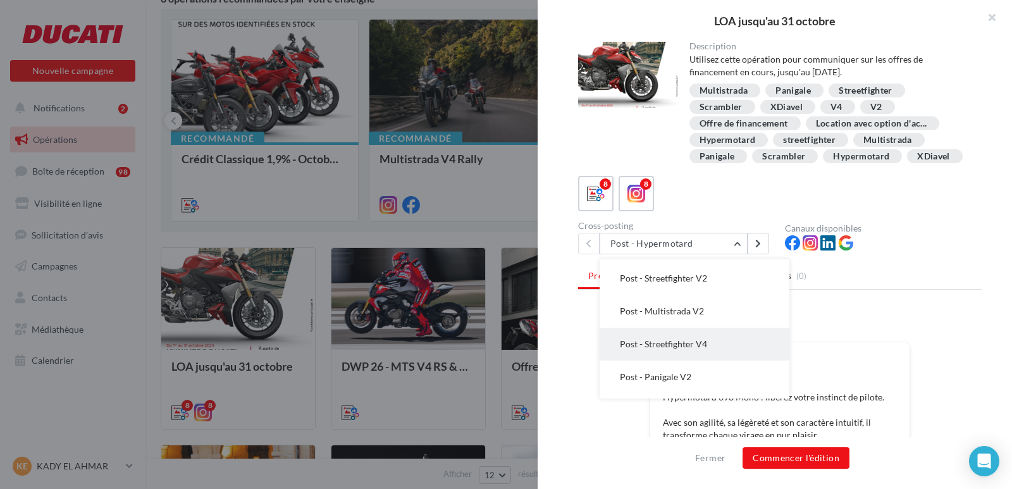
click at [709, 361] on button "Post - Streetfighter V4" at bounding box center [695, 344] width 190 height 33
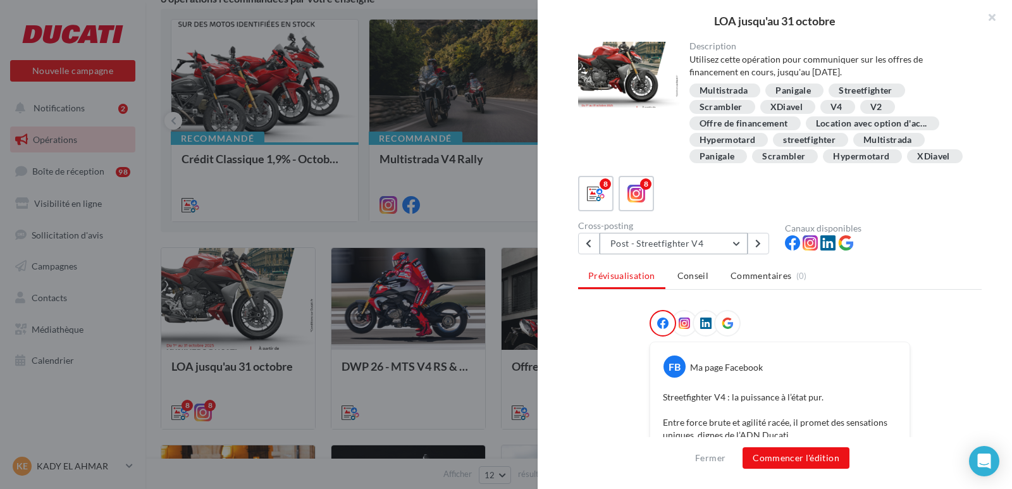
click at [731, 254] on button "Post - Streetfighter V4" at bounding box center [674, 244] width 148 height 22
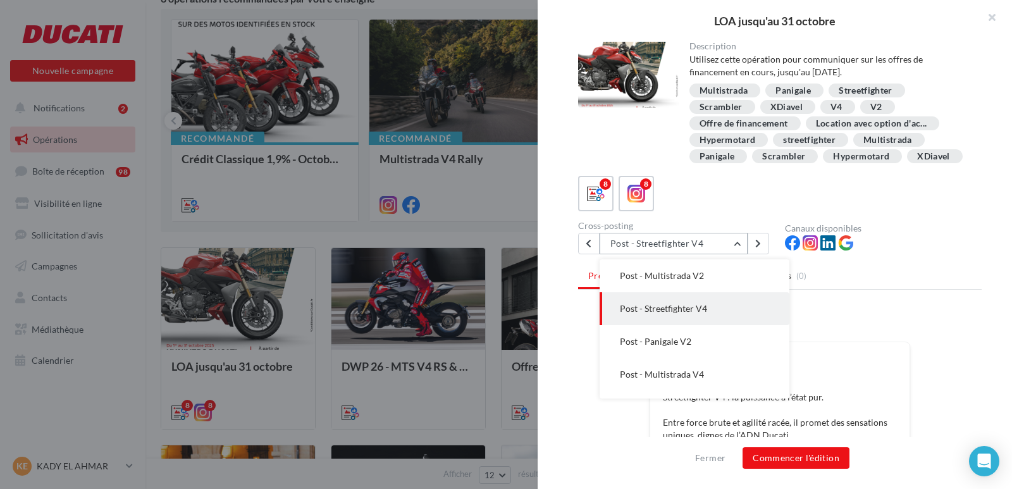
click at [731, 254] on button "Post - Streetfighter V4" at bounding box center [674, 244] width 148 height 22
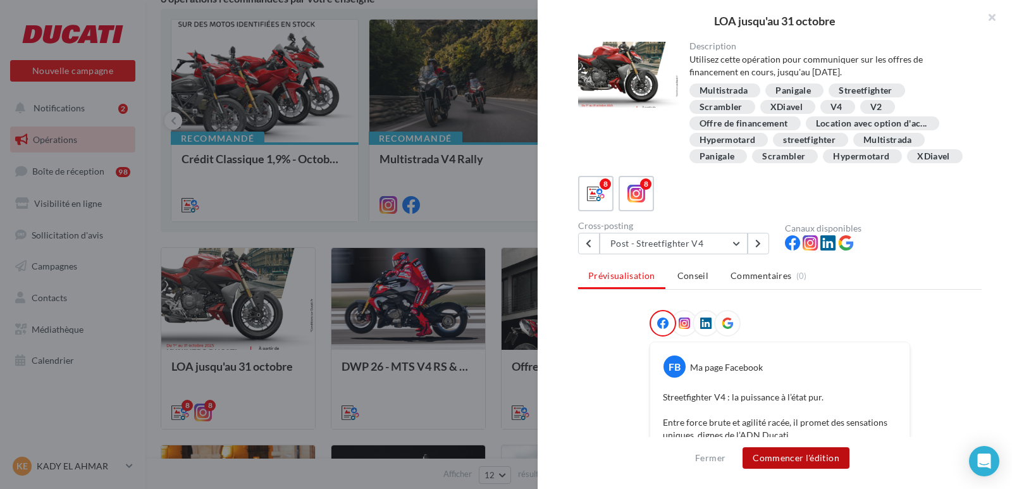
click at [797, 463] on button "Commencer l'édition" at bounding box center [796, 458] width 107 height 22
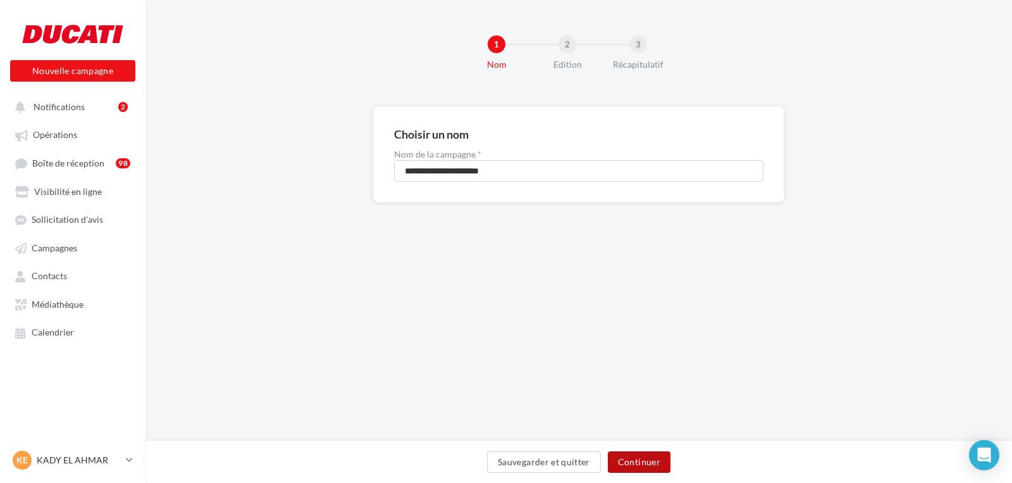
click at [649, 465] on button "Continuer" at bounding box center [639, 462] width 63 height 22
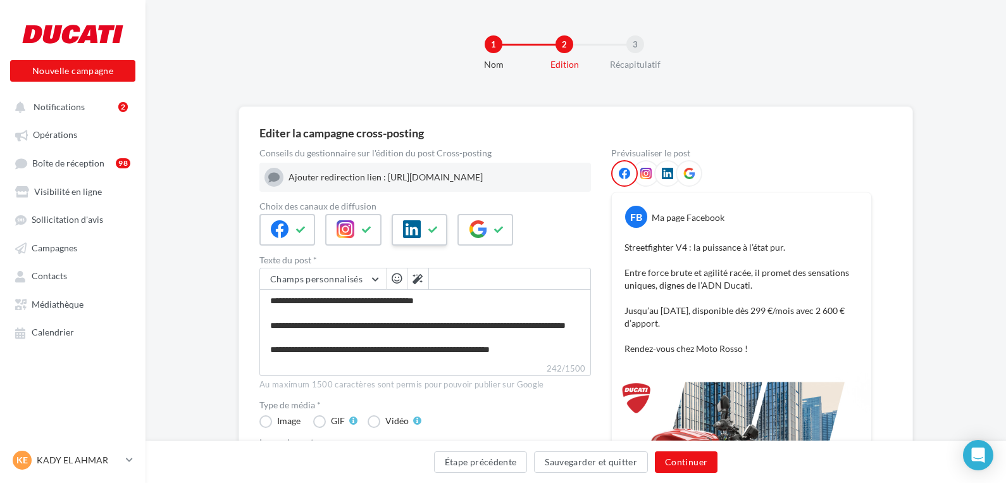
click at [433, 234] on icon at bounding box center [433, 229] width 10 height 9
click at [366, 233] on icon at bounding box center [367, 229] width 10 height 9
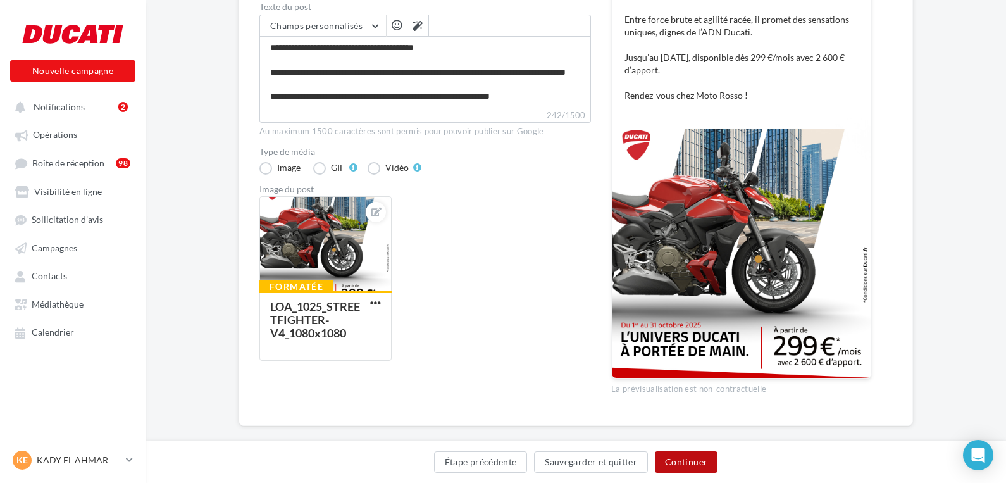
click at [690, 461] on button "Continuer" at bounding box center [686, 462] width 63 height 22
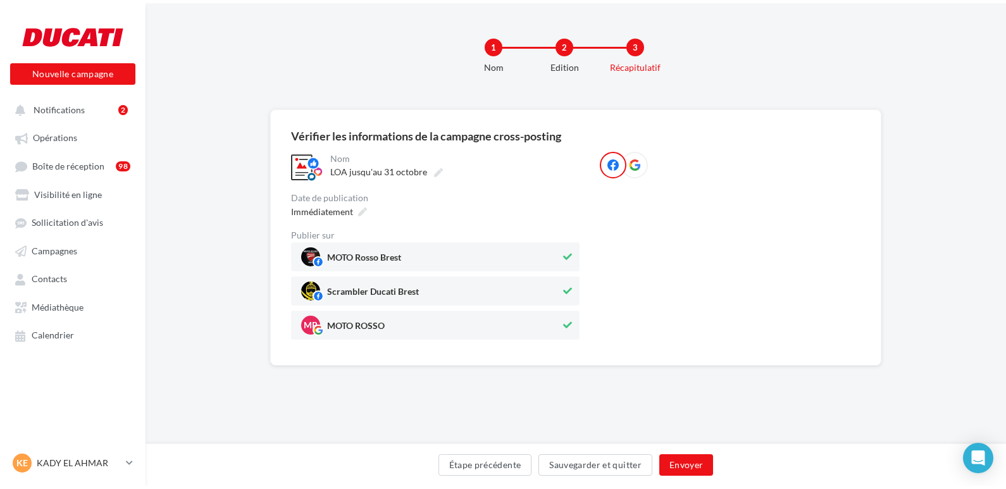
scroll to position [0, 0]
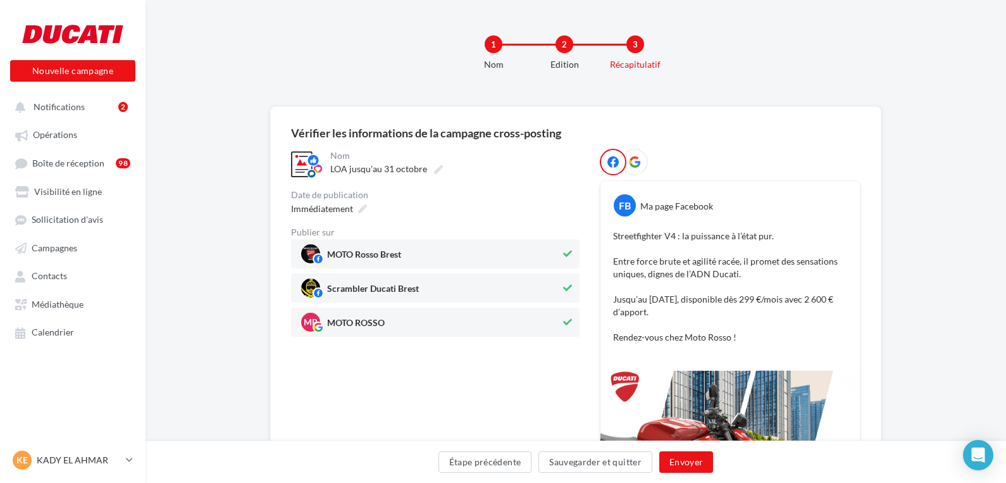
click at [566, 289] on icon at bounding box center [567, 287] width 9 height 9
click at [673, 457] on button "Envoyer" at bounding box center [686, 462] width 54 height 22
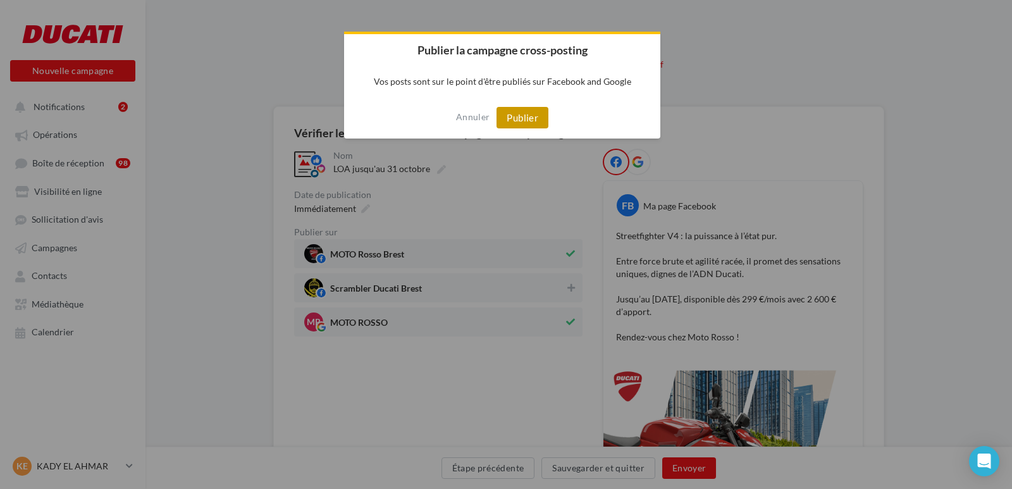
click at [523, 120] on button "Publier" at bounding box center [523, 118] width 52 height 22
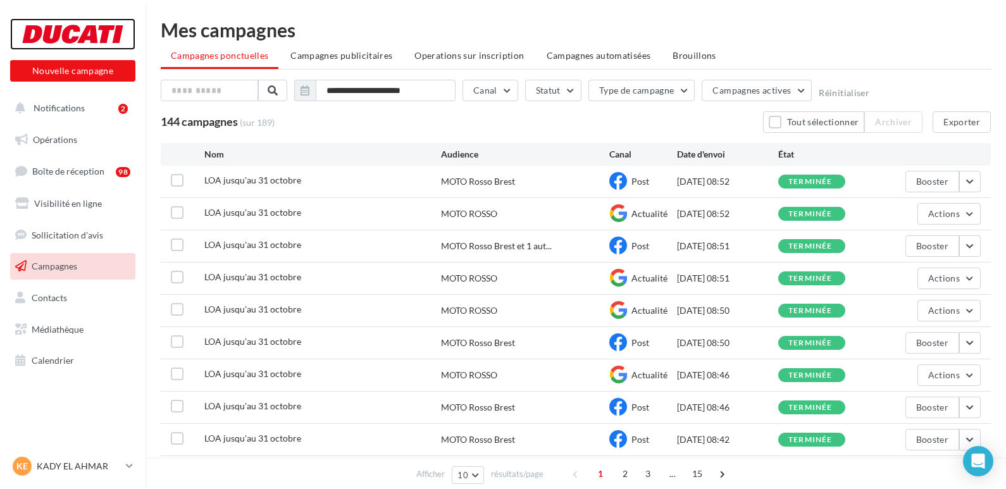
click at [95, 27] on div at bounding box center [72, 34] width 101 height 32
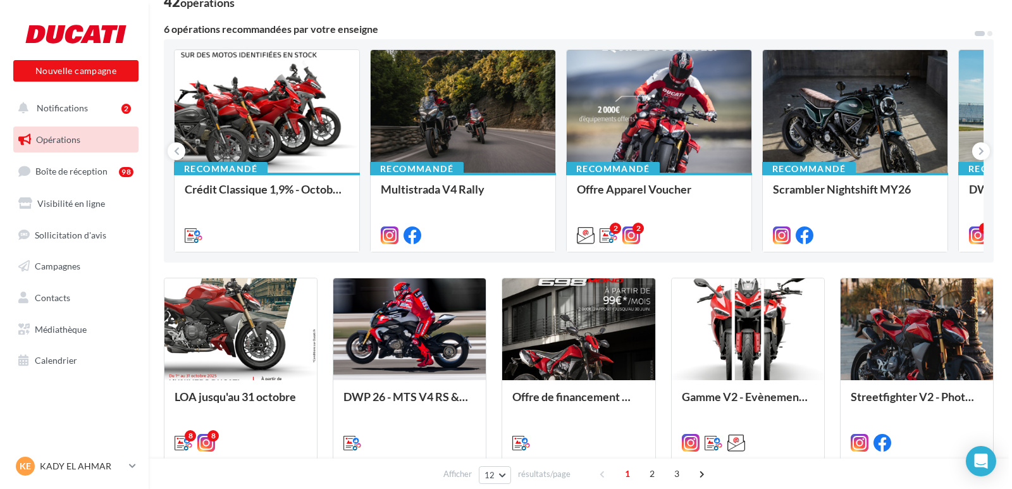
scroll to position [127, 0]
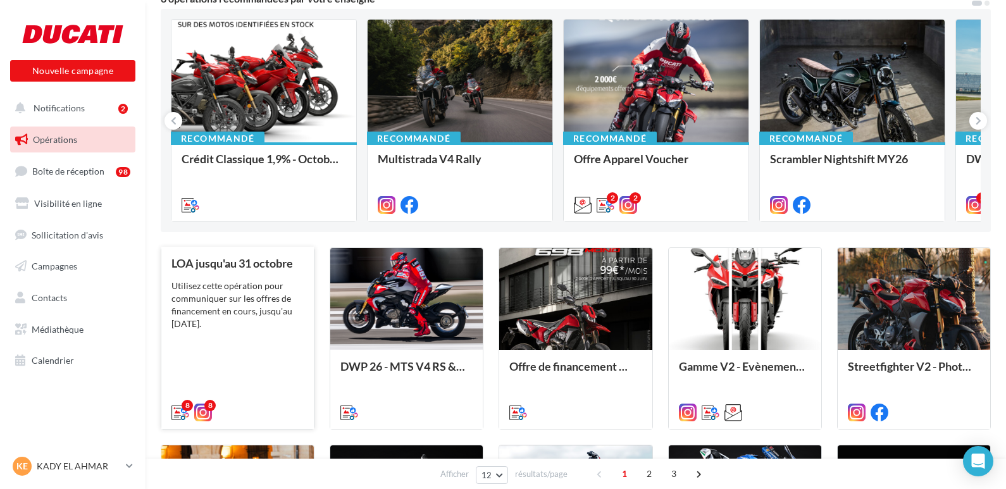
click at [213, 273] on div "LOA jusqu'au 31 octobre Utilisez cette opération pour communiquer sur les offre…" at bounding box center [237, 337] width 132 height 160
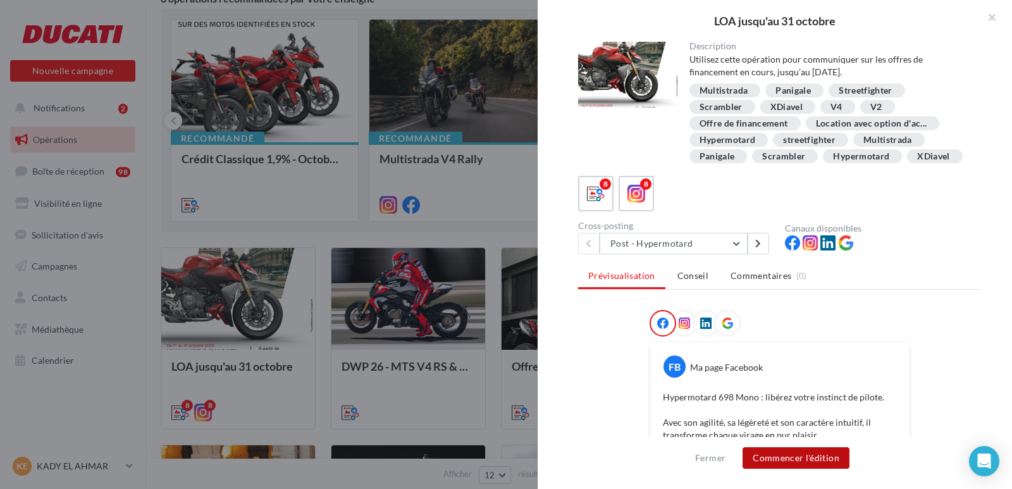
click at [780, 457] on button "Commencer l'édition" at bounding box center [796, 458] width 107 height 22
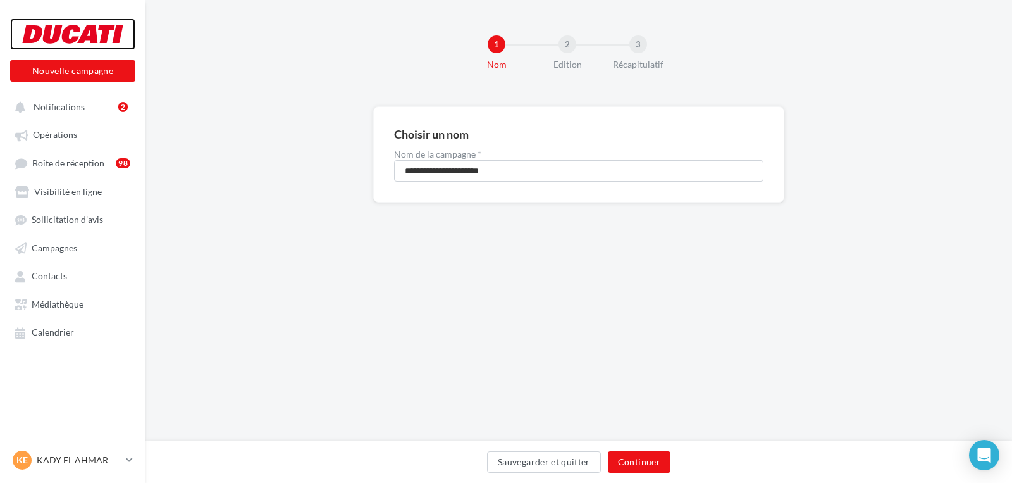
click at [68, 31] on div at bounding box center [72, 34] width 101 height 32
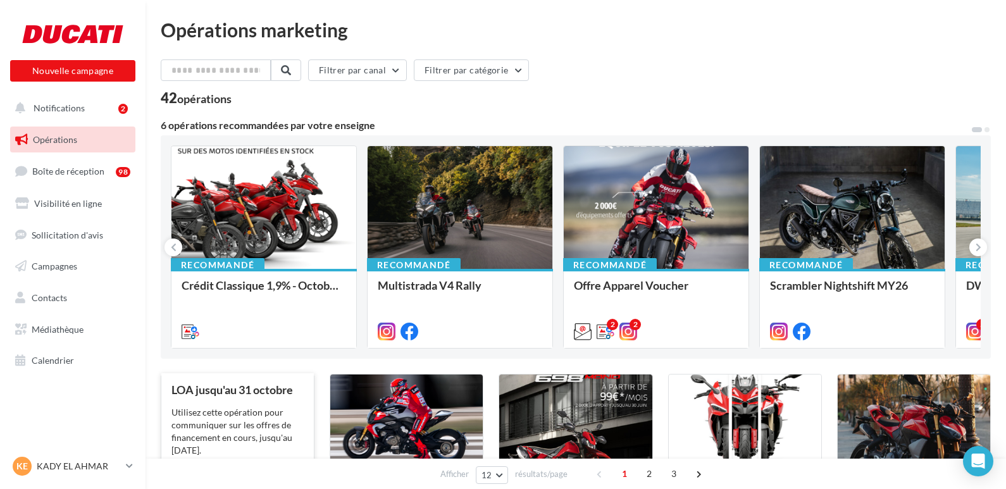
click at [256, 411] on div "Utilisez cette opération pour communiquer sur les offres de financement en cour…" at bounding box center [237, 431] width 132 height 51
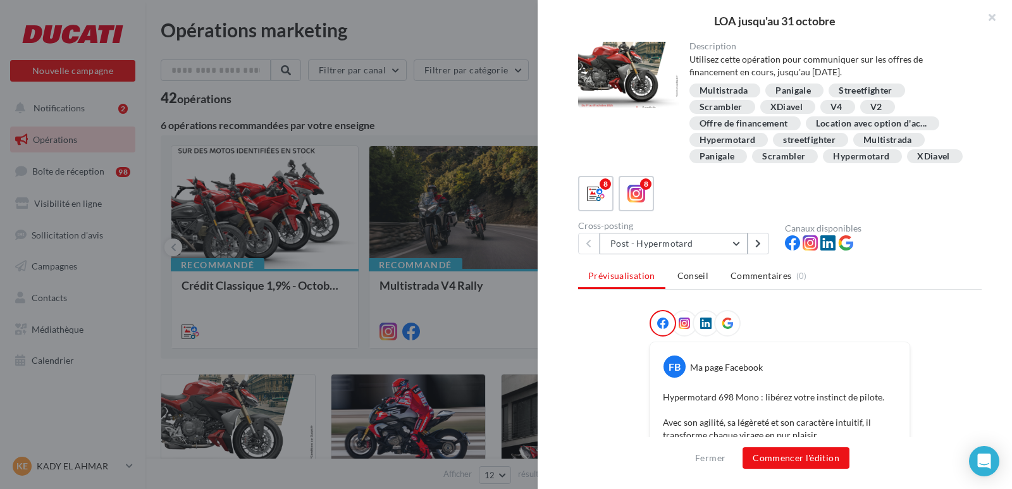
click at [737, 254] on button "Post - Hypermotard" at bounding box center [674, 244] width 148 height 22
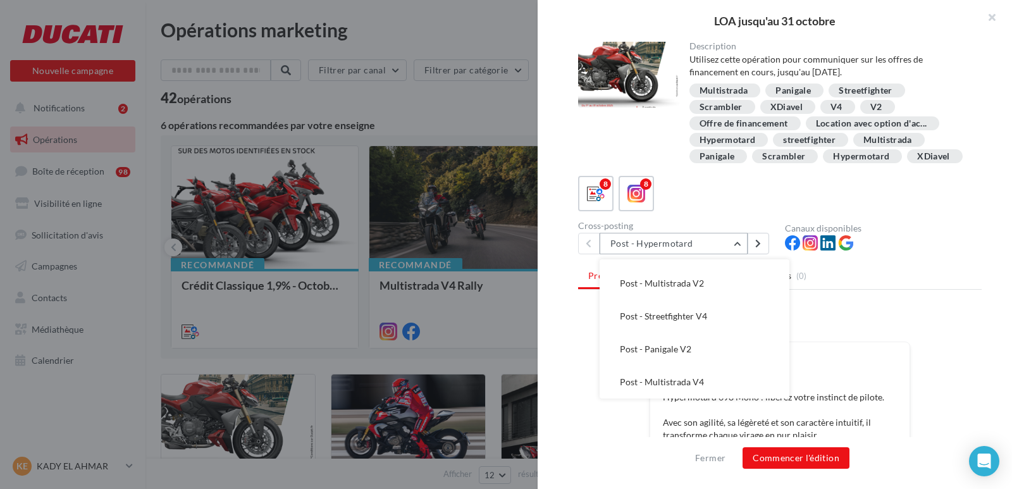
scroll to position [61, 0]
click at [686, 319] on span "Post - Multistrada V2" at bounding box center [662, 313] width 84 height 11
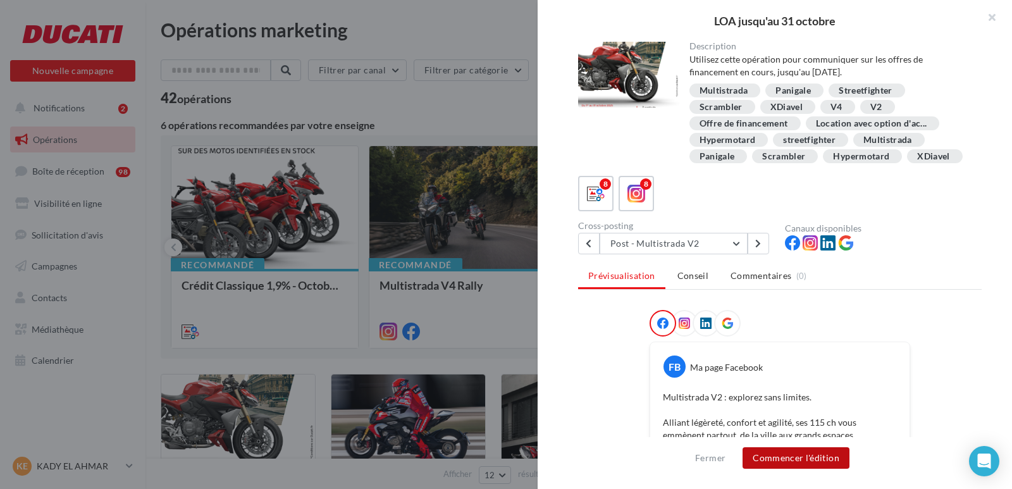
click at [787, 461] on button "Commencer l'édition" at bounding box center [796, 458] width 107 height 22
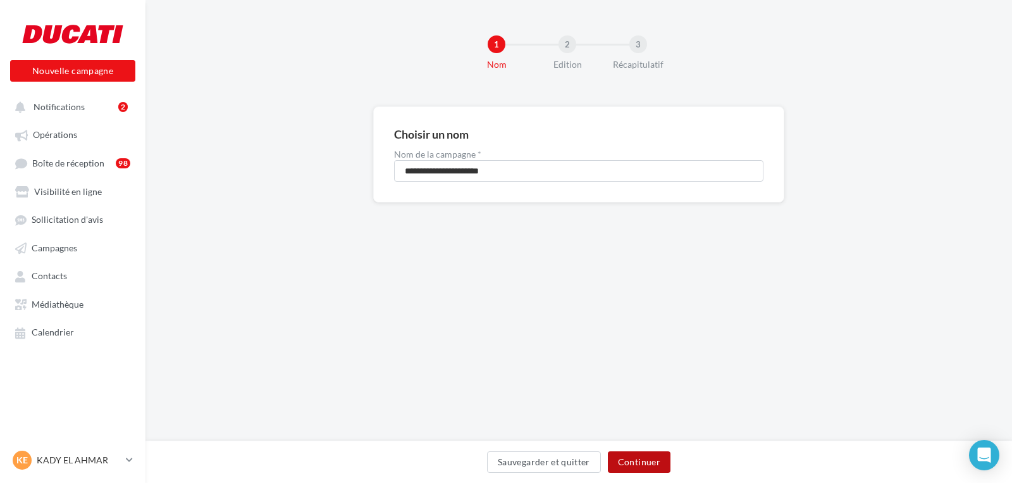
click at [633, 461] on button "Continuer" at bounding box center [639, 462] width 63 height 22
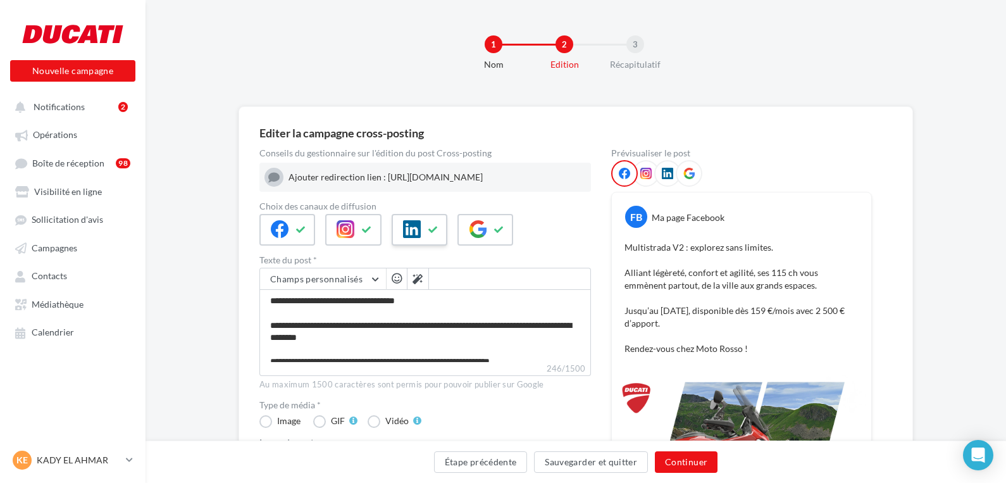
click at [433, 234] on icon at bounding box center [433, 229] width 10 height 9
click at [364, 234] on icon at bounding box center [367, 229] width 10 height 9
click at [697, 462] on button "Continuer" at bounding box center [686, 462] width 63 height 22
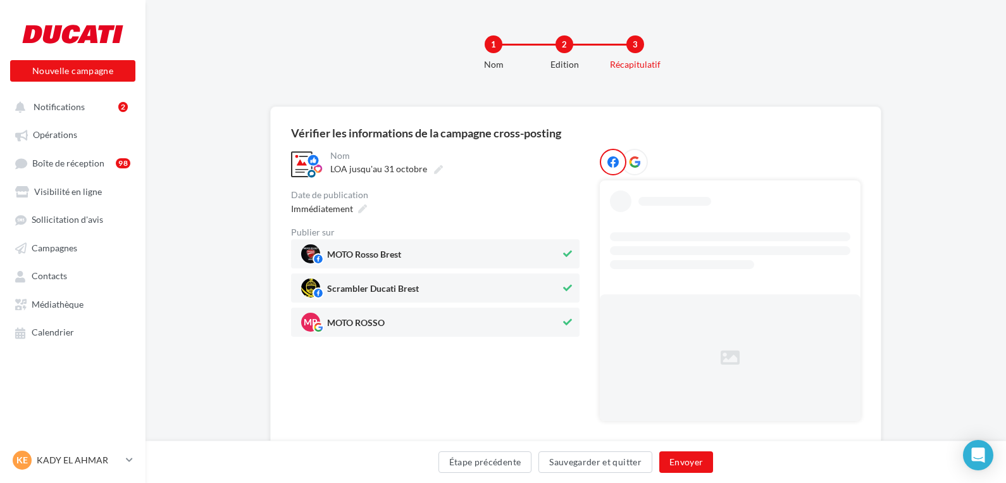
click at [570, 285] on icon at bounding box center [567, 287] width 9 height 9
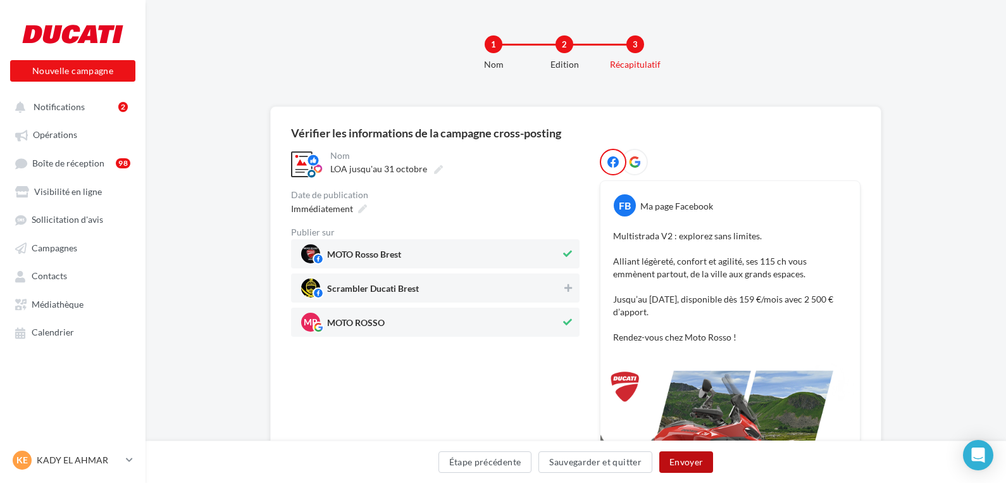
click at [688, 463] on button "Envoyer" at bounding box center [686, 462] width 54 height 22
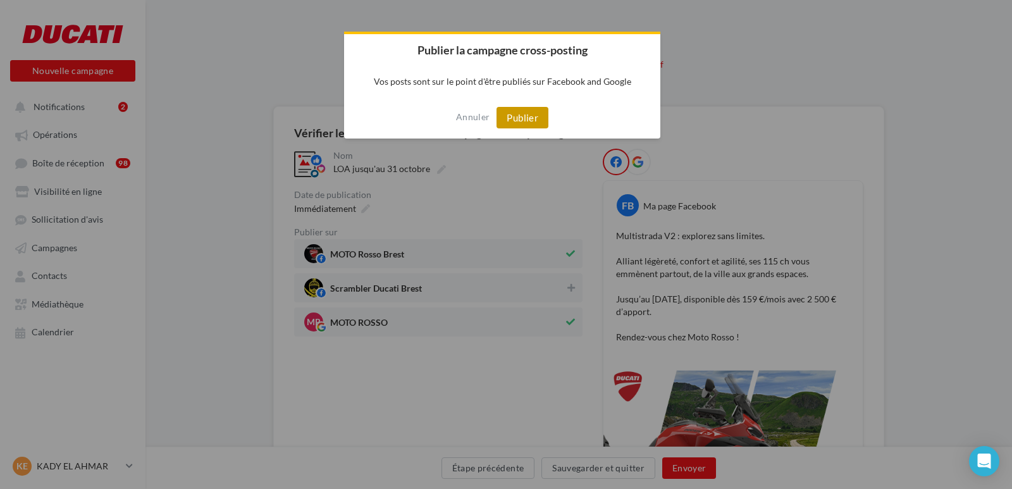
click at [514, 116] on button "Publier" at bounding box center [523, 118] width 52 height 22
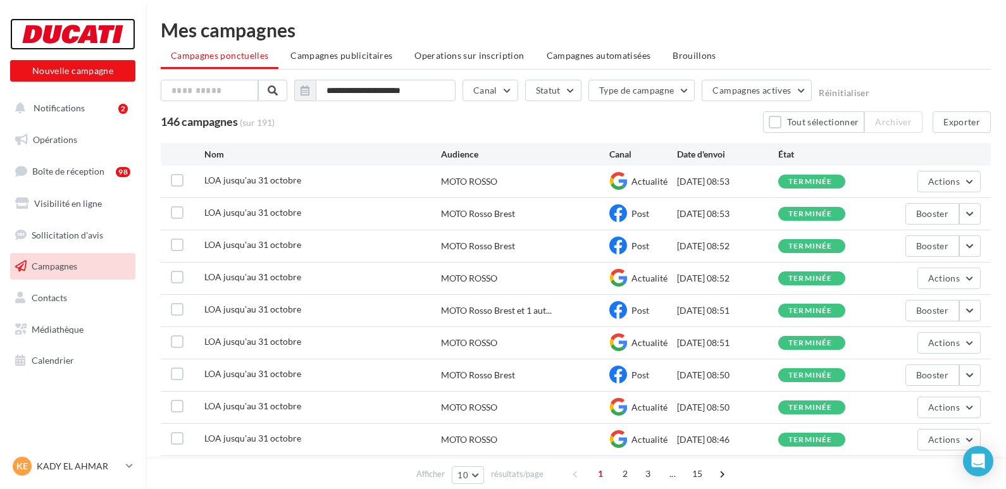
click at [99, 30] on div at bounding box center [72, 34] width 101 height 32
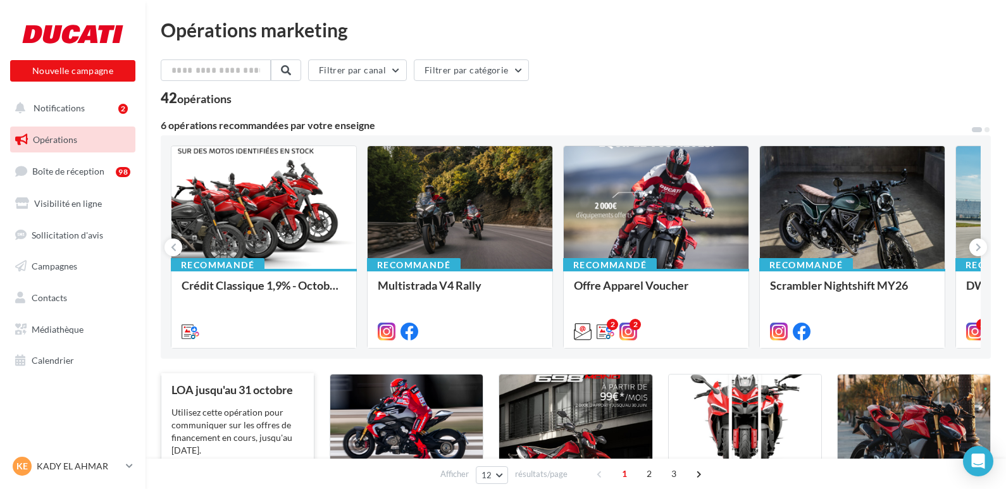
click at [242, 412] on div "Utilisez cette opération pour communiquer sur les offres de financement en cour…" at bounding box center [237, 431] width 132 height 51
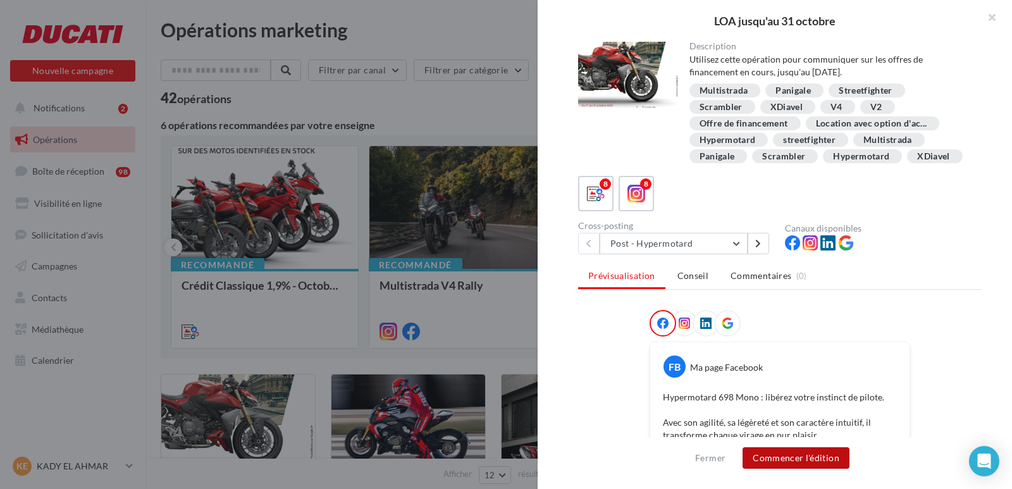
click at [795, 460] on button "Commencer l'édition" at bounding box center [796, 458] width 107 height 22
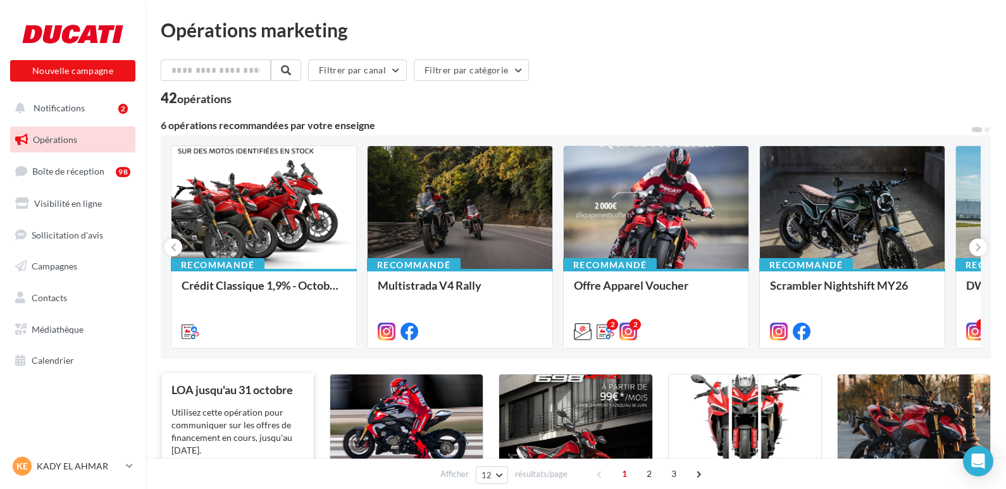
click at [259, 401] on div "LOA jusqu'au 31 octobre Utilisez cette opération pour communiquer sur les offre…" at bounding box center [237, 463] width 132 height 160
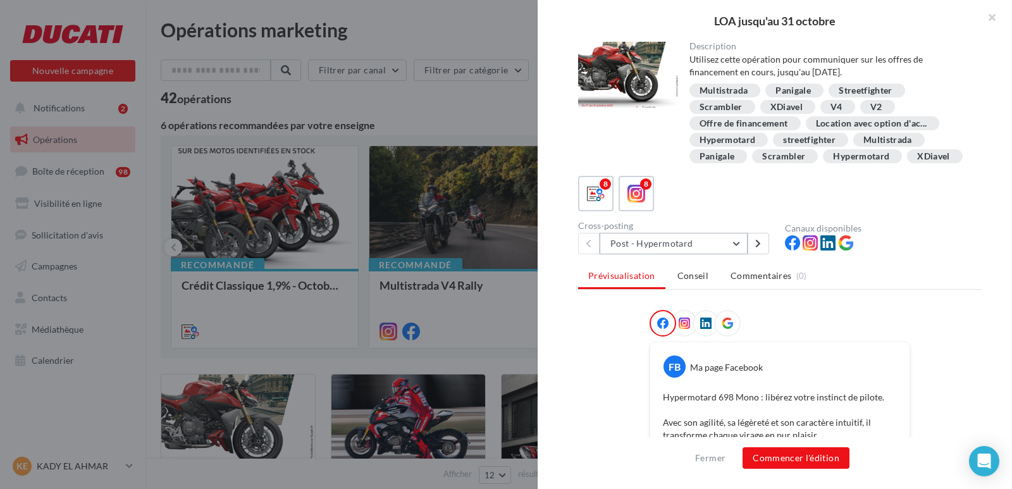
click at [737, 254] on button "Post - Hypermotard" at bounding box center [674, 244] width 148 height 22
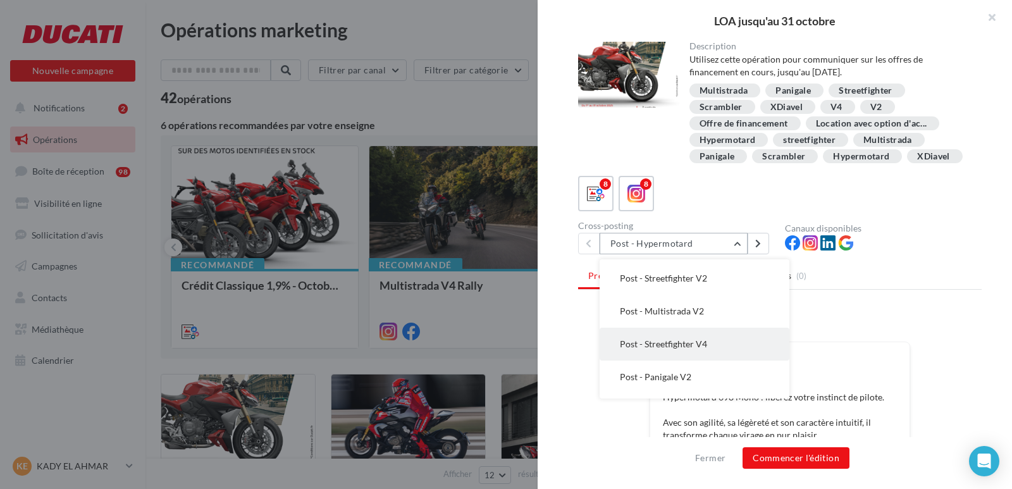
scroll to position [124, 0]
click at [697, 354] on span "Post - Multistrada V4" at bounding box center [662, 349] width 84 height 11
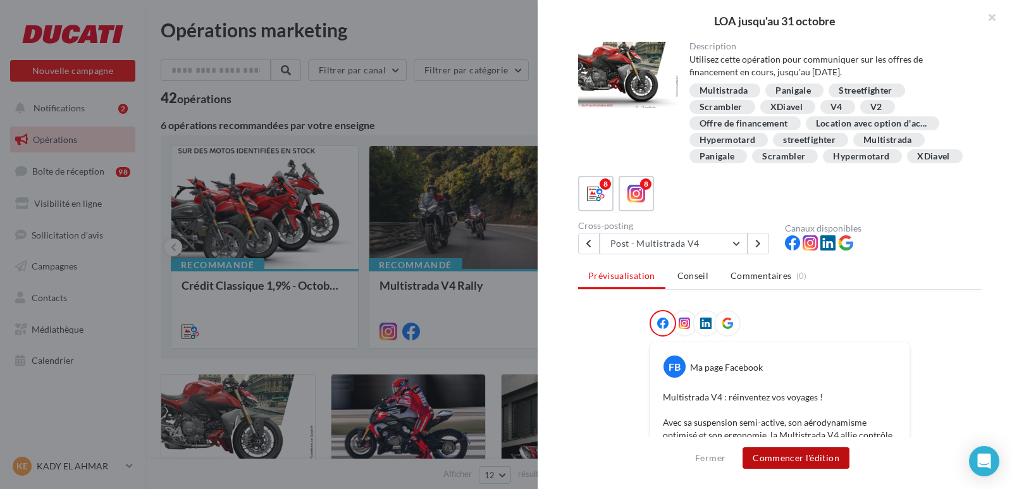
click at [793, 454] on button "Commencer l'édition" at bounding box center [796, 458] width 107 height 22
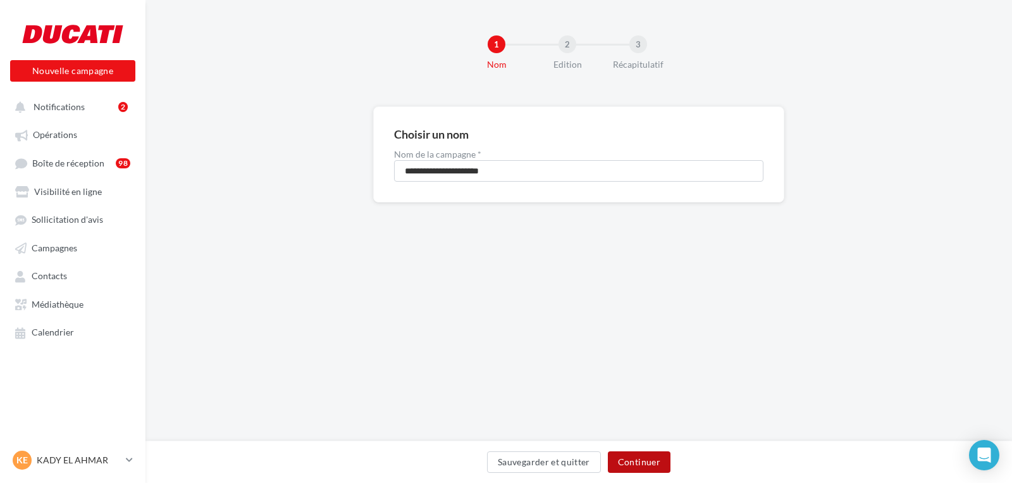
click at [654, 456] on button "Continuer" at bounding box center [639, 462] width 63 height 22
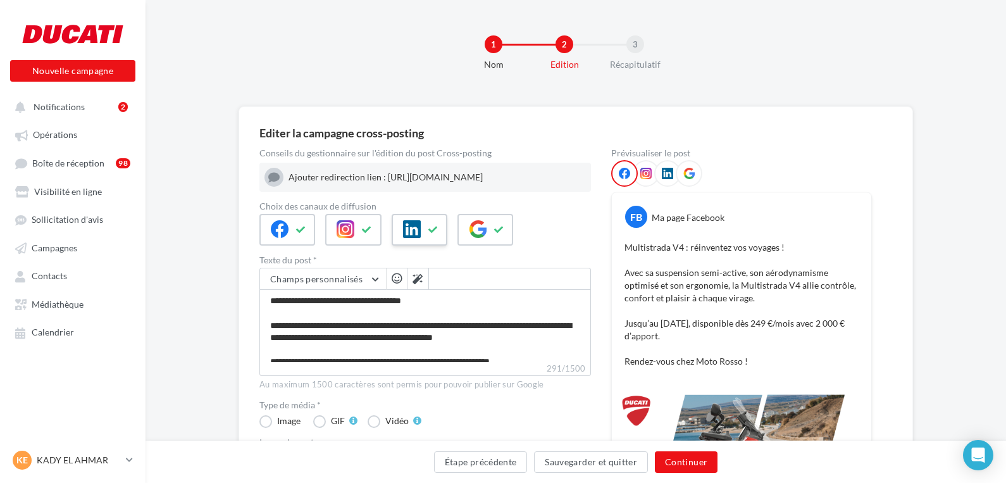
click at [435, 234] on icon at bounding box center [433, 229] width 10 height 9
click at [363, 234] on icon at bounding box center [367, 229] width 10 height 9
click at [702, 463] on button "Continuer" at bounding box center [686, 462] width 63 height 22
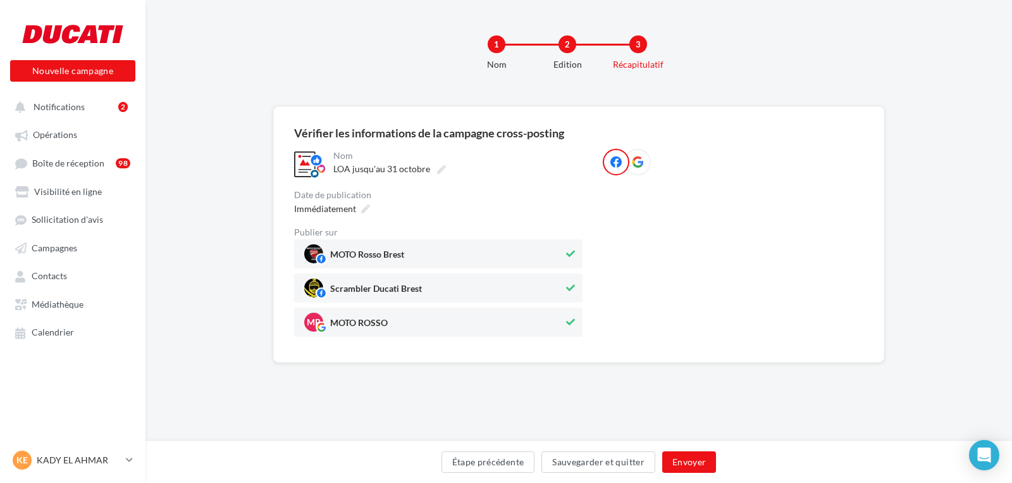
click at [569, 285] on icon at bounding box center [570, 287] width 9 height 9
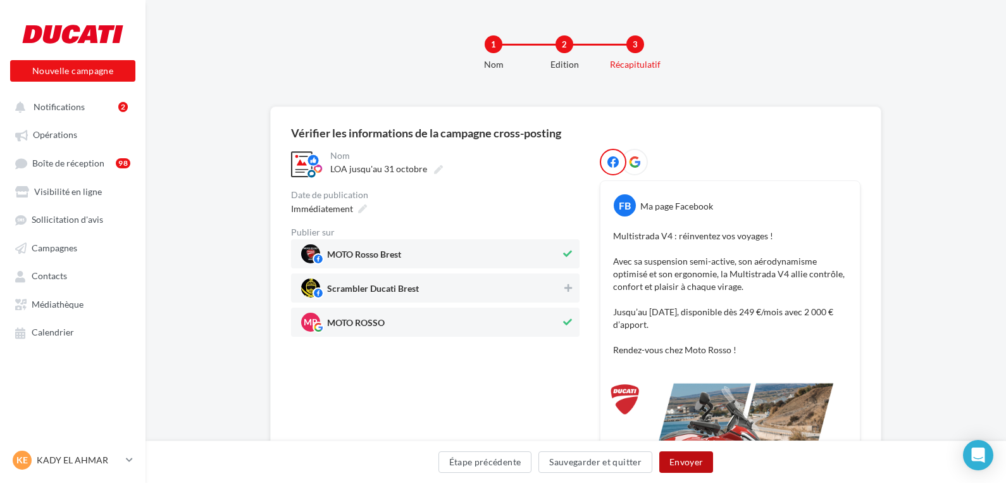
click at [689, 459] on button "Envoyer" at bounding box center [686, 462] width 54 height 22
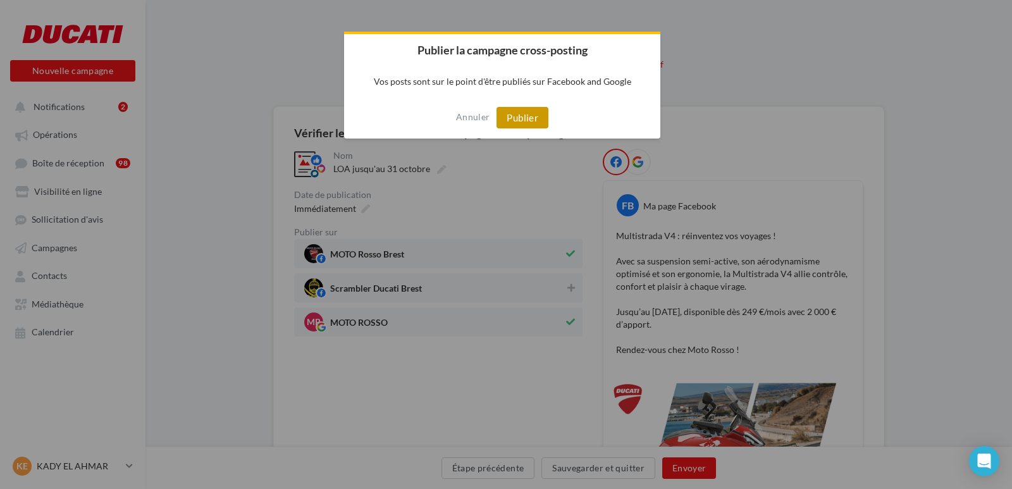
click at [535, 115] on button "Publier" at bounding box center [523, 118] width 52 height 22
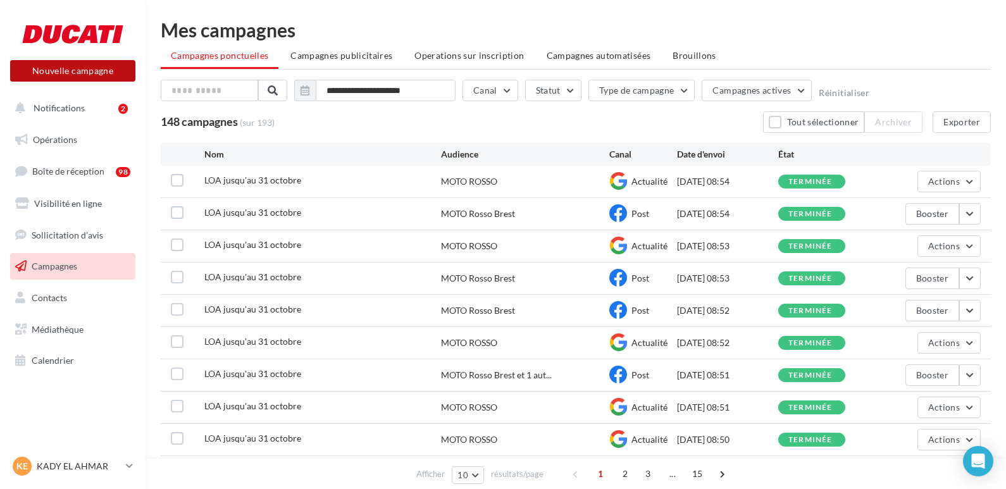
click at [77, 66] on button "Nouvelle campagne" at bounding box center [72, 71] width 125 height 22
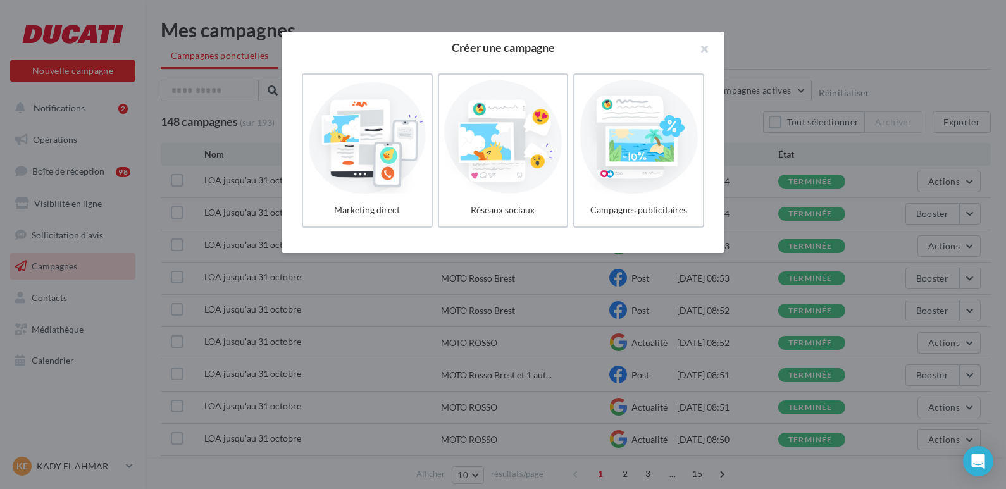
click at [103, 29] on div at bounding box center [503, 244] width 1006 height 489
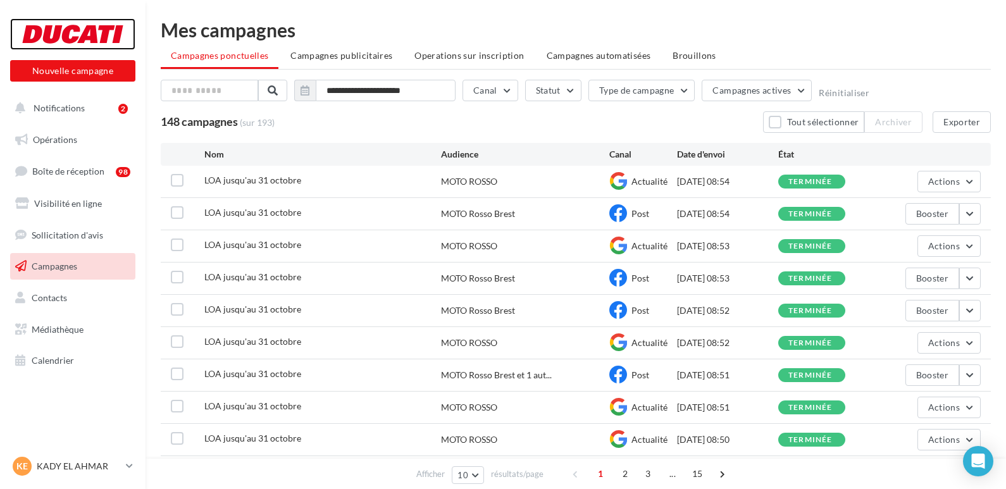
click at [94, 31] on div at bounding box center [72, 34] width 101 height 32
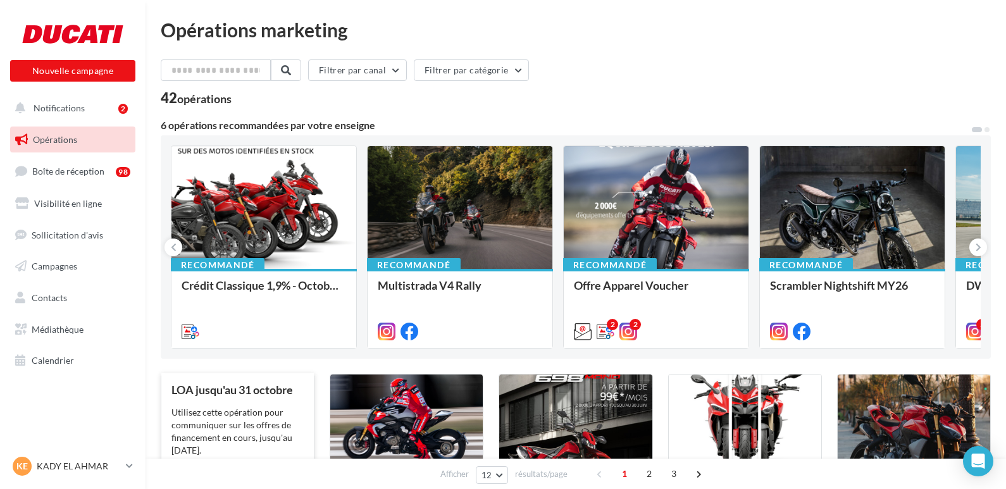
click at [252, 402] on div "LOA jusqu'au [DATE] Utilisez cette opération pour communiquer sur les offres de…" at bounding box center [237, 463] width 132 height 160
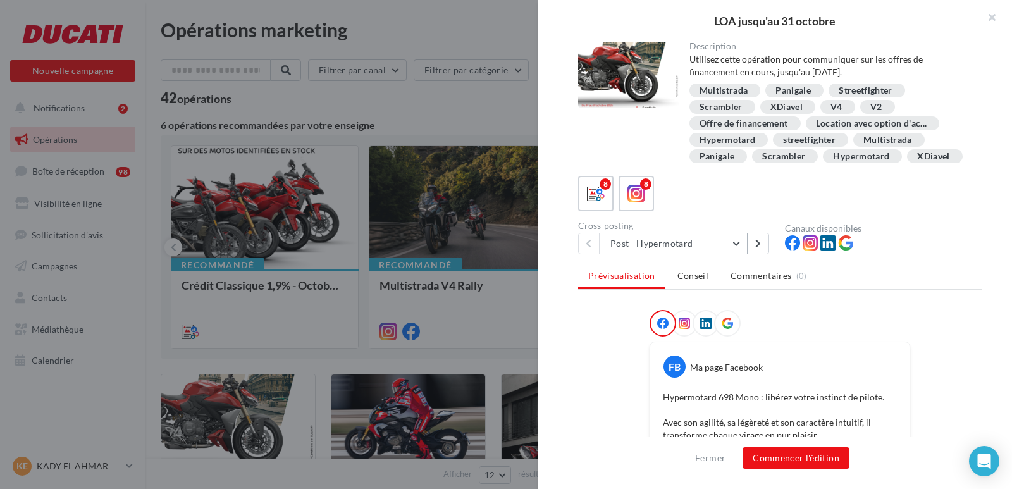
click at [740, 254] on button "Post - Hypermotard" at bounding box center [674, 244] width 148 height 22
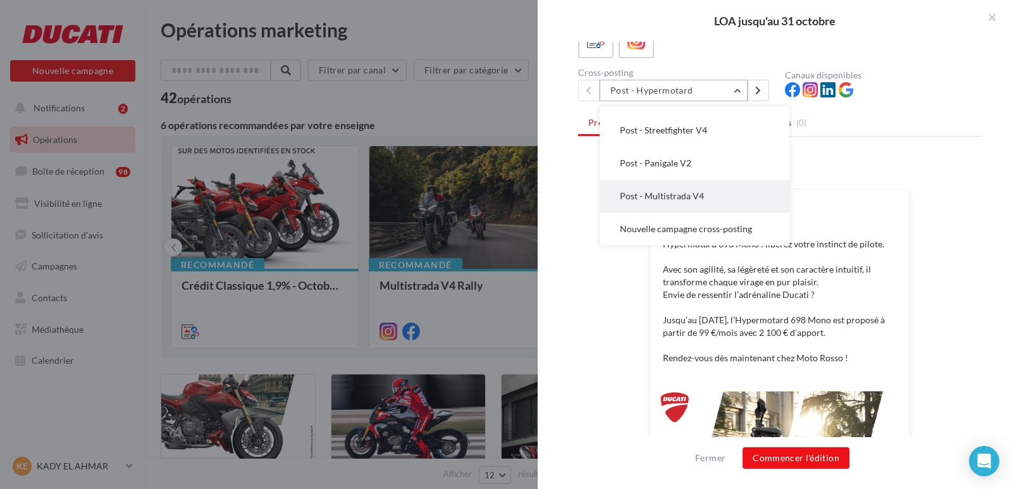
scroll to position [190, 0]
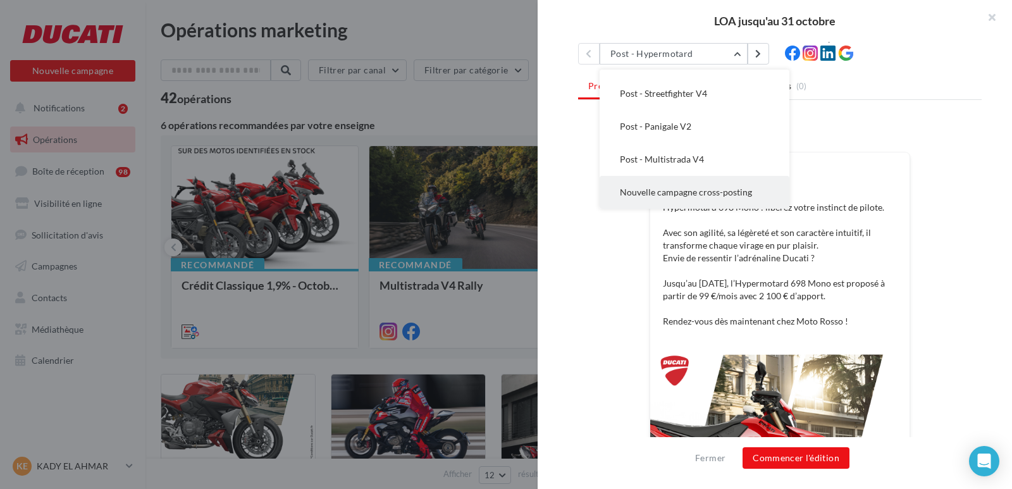
click at [711, 197] on span "Nouvelle campagne cross-posting" at bounding box center [686, 192] width 132 height 11
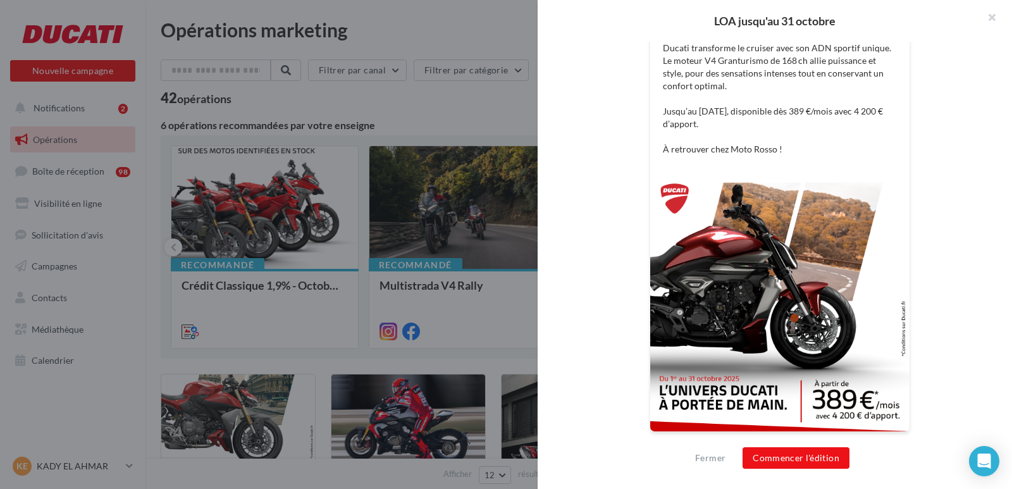
scroll to position [391, 0]
click at [787, 457] on button "Commencer l'édition" at bounding box center [796, 458] width 107 height 22
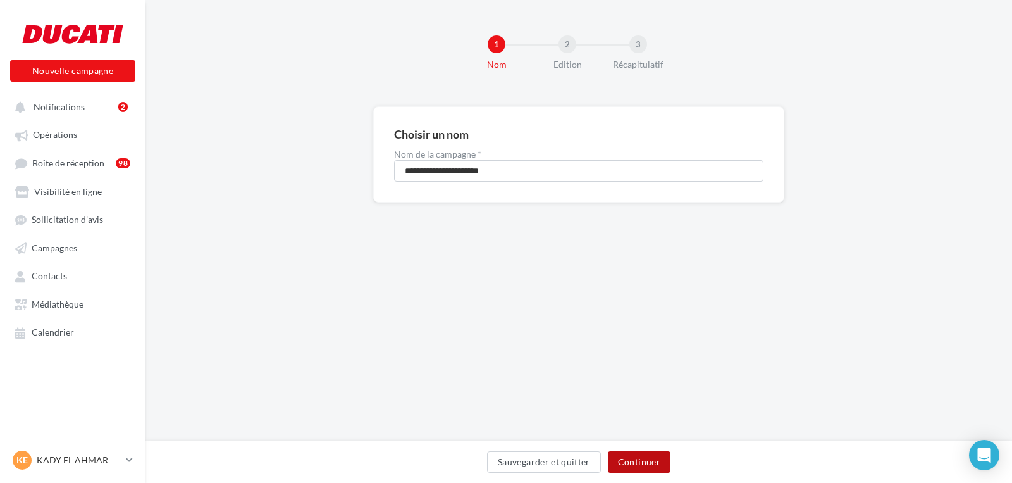
click at [656, 466] on button "Continuer" at bounding box center [639, 462] width 63 height 22
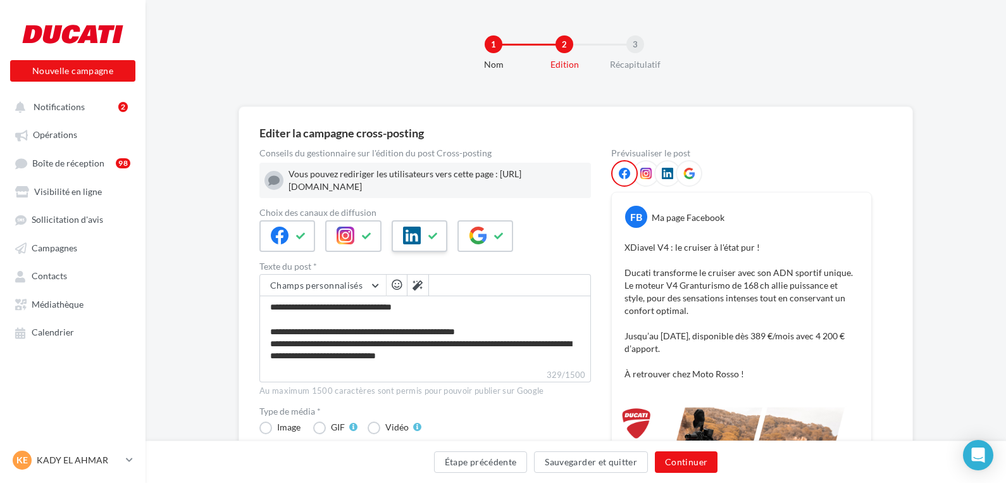
click at [436, 234] on icon at bounding box center [433, 236] width 10 height 9
click at [366, 235] on icon at bounding box center [367, 236] width 10 height 9
click at [687, 461] on button "Continuer" at bounding box center [686, 462] width 63 height 22
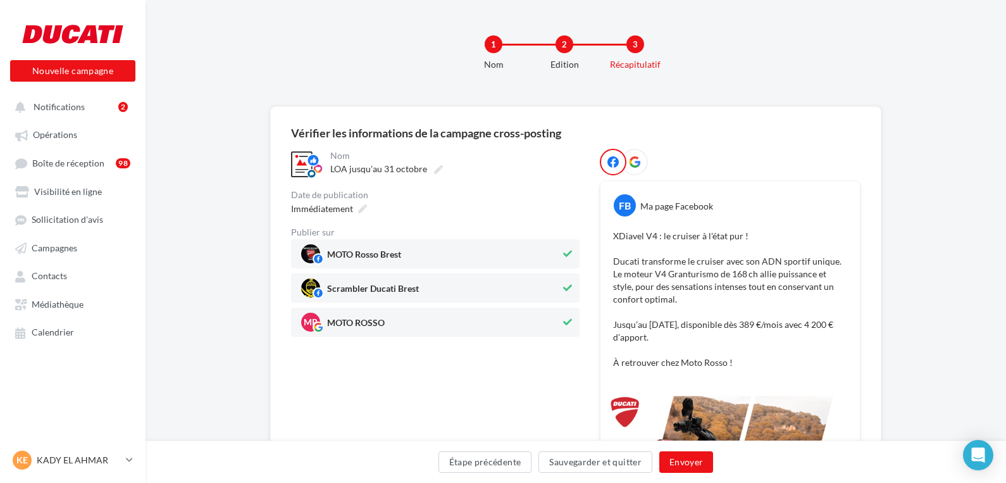
click at [566, 288] on icon at bounding box center [567, 287] width 9 height 9
click at [680, 464] on button "Envoyer" at bounding box center [686, 462] width 54 height 22
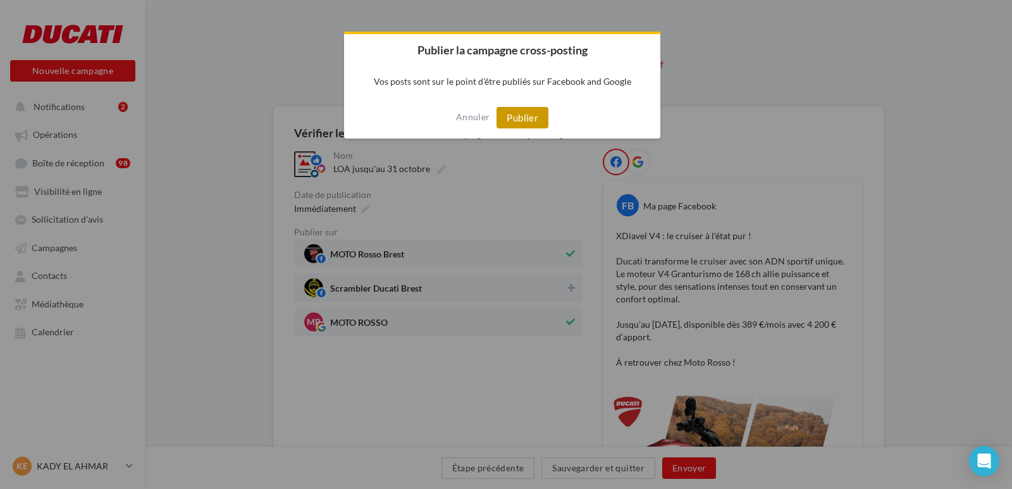
click at [537, 120] on button "Publier" at bounding box center [523, 118] width 52 height 22
